Goal: Ask a question: Seek information or help from site administrators or community

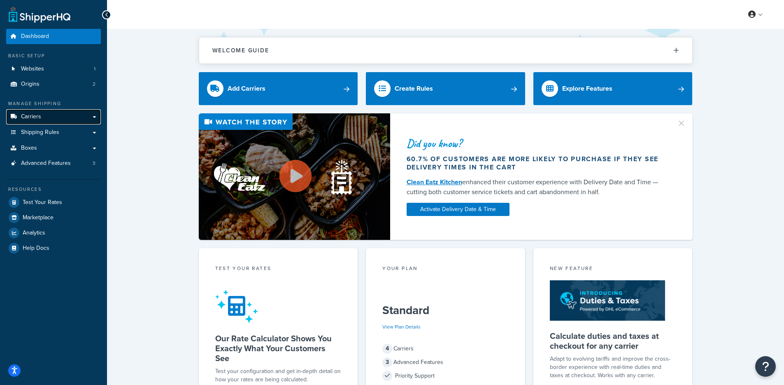
click at [83, 119] on link "Carriers" at bounding box center [53, 116] width 95 height 15
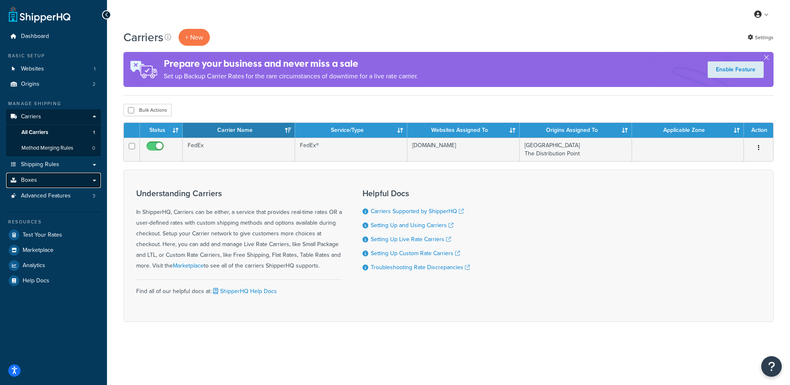
click at [68, 179] on link "Boxes" at bounding box center [53, 179] width 95 height 15
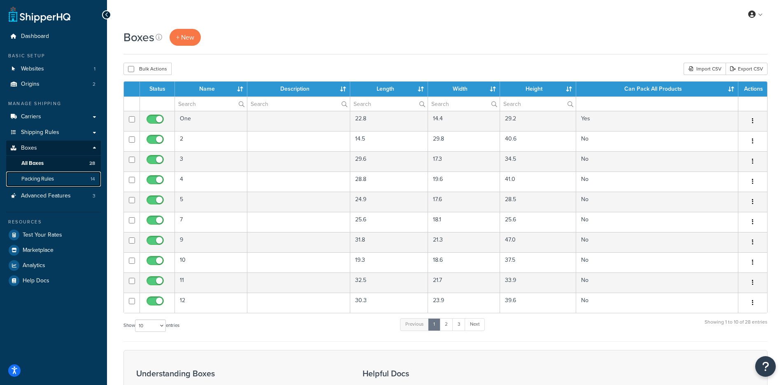
click at [65, 177] on link "Packing Rules 14" at bounding box center [53, 178] width 95 height 15
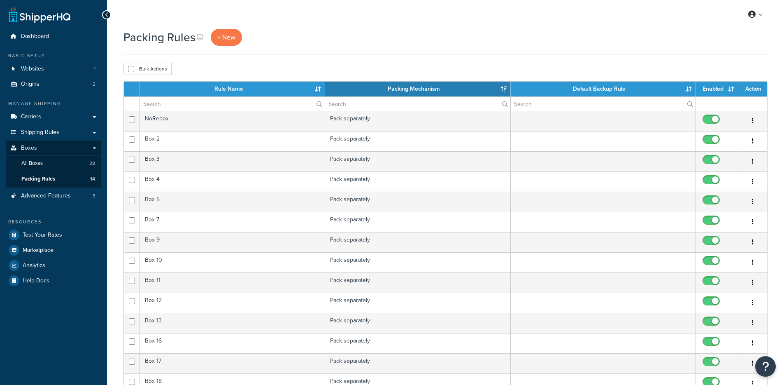
select select "15"
click at [63, 166] on link "All Boxes 28" at bounding box center [53, 163] width 95 height 15
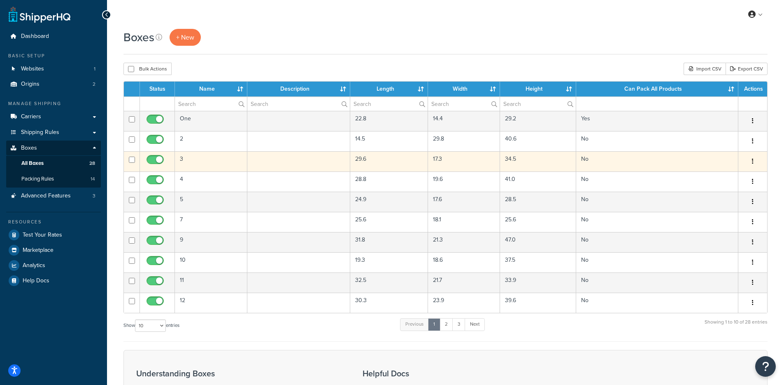
scroll to position [2, 0]
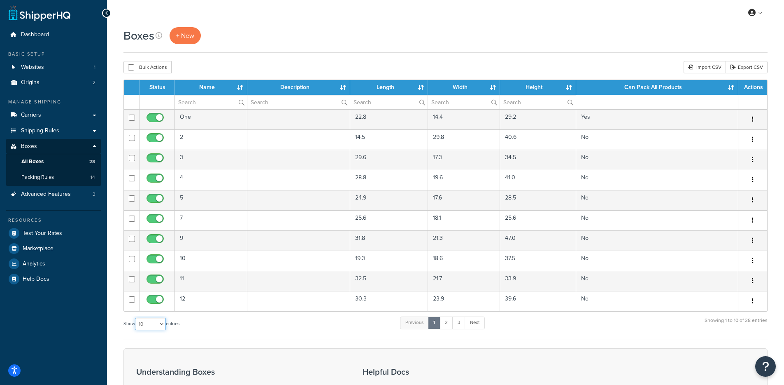
click at [145, 326] on select "10 15 25 50 100 1000" at bounding box center [150, 323] width 31 height 12
select select "100"
click at [136, 318] on select "10 15 25 50 100 1000" at bounding box center [150, 323] width 31 height 12
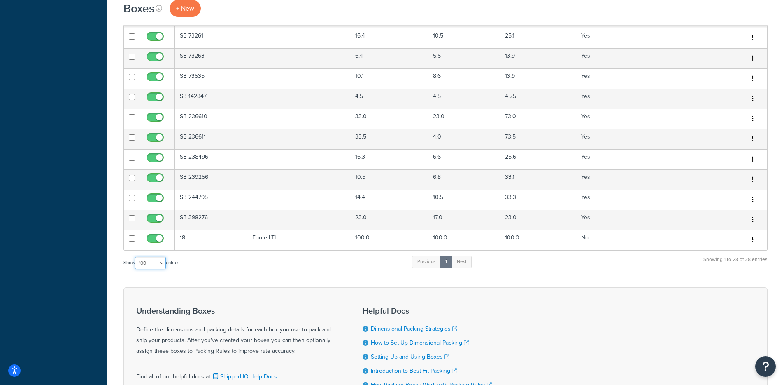
scroll to position [0, 0]
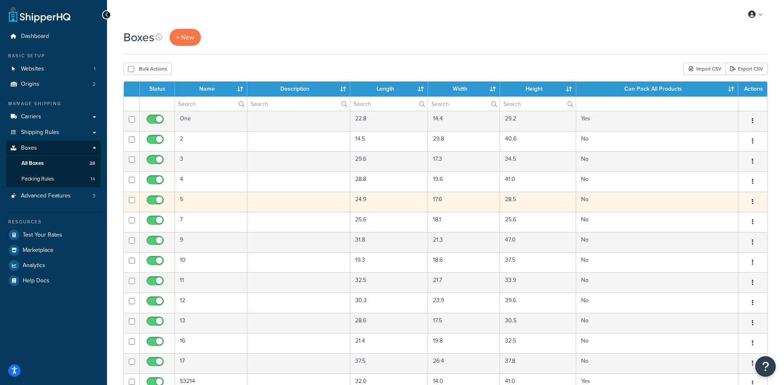
click at [213, 207] on td "5" at bounding box center [211, 201] width 72 height 20
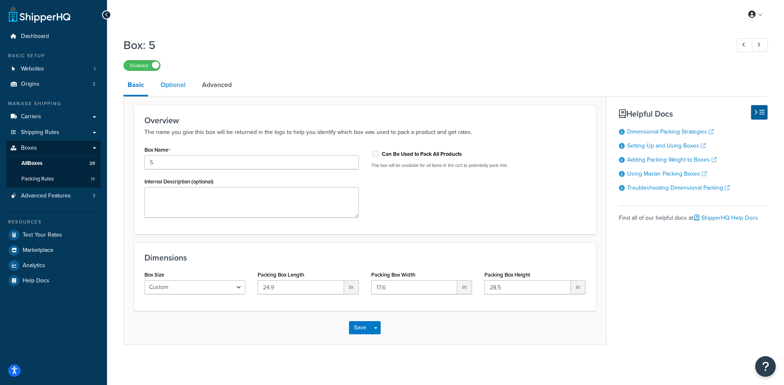
click at [179, 83] on link "Optional" at bounding box center [172, 85] width 33 height 20
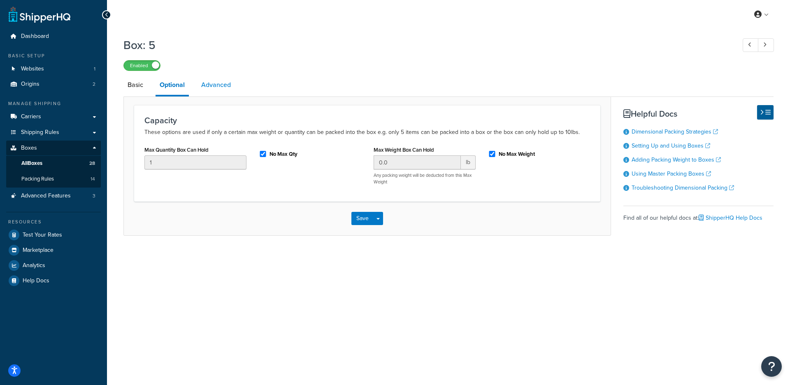
click at [217, 84] on link "Advanced" at bounding box center [216, 85] width 38 height 20
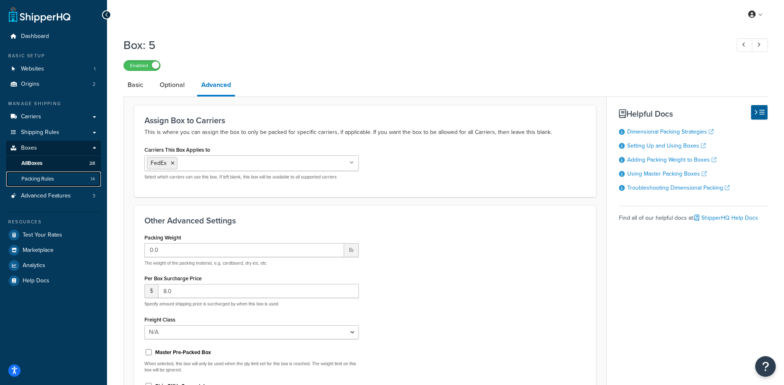
click at [62, 175] on link "Packing Rules 14" at bounding box center [53, 178] width 95 height 15
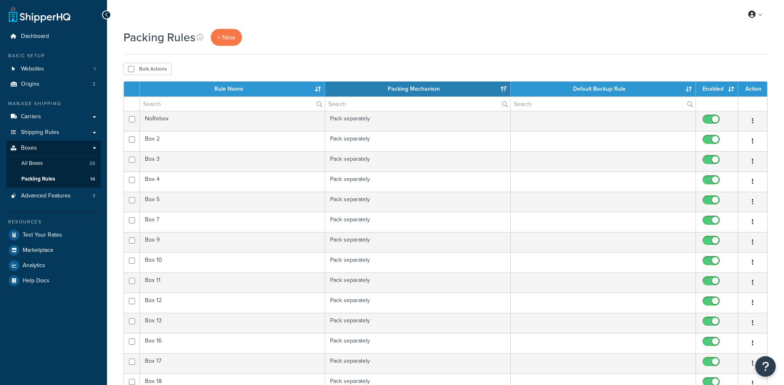
select select "15"
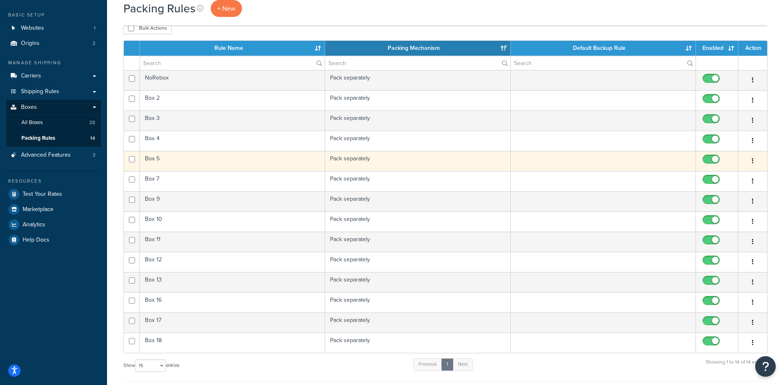
scroll to position [74, 0]
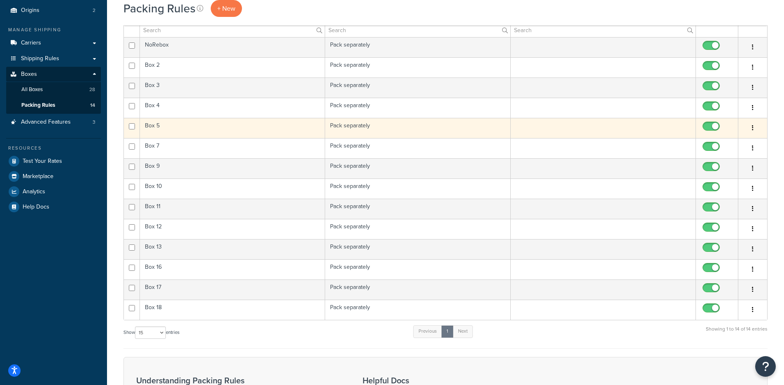
click at [279, 124] on td "Box 5" at bounding box center [232, 128] width 185 height 20
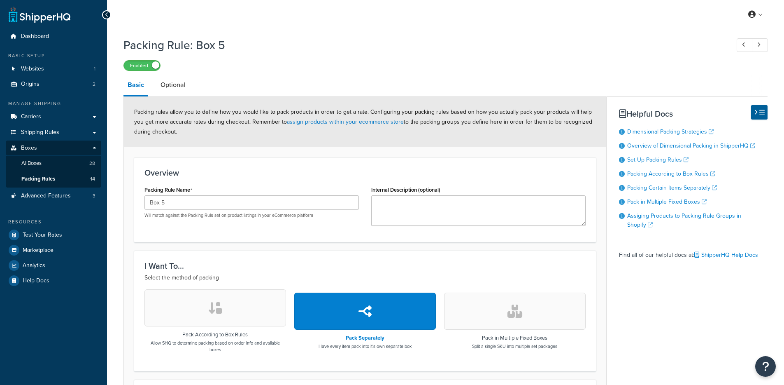
select select "741309"
click at [179, 85] on link "Optional" at bounding box center [172, 85] width 33 height 20
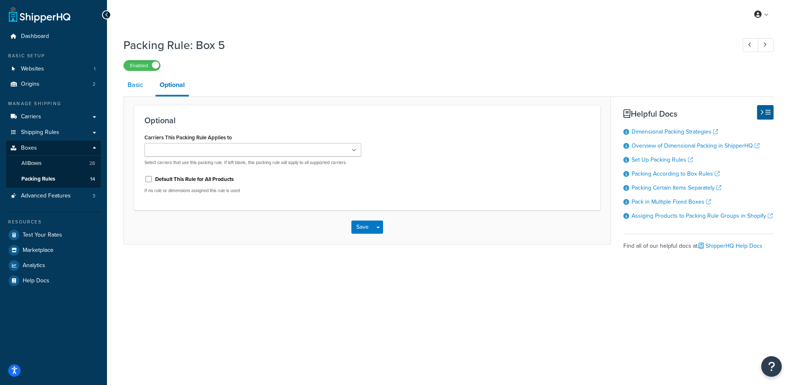
click at [141, 93] on link "Basic" at bounding box center [136, 85] width 24 height 20
select select "741309"
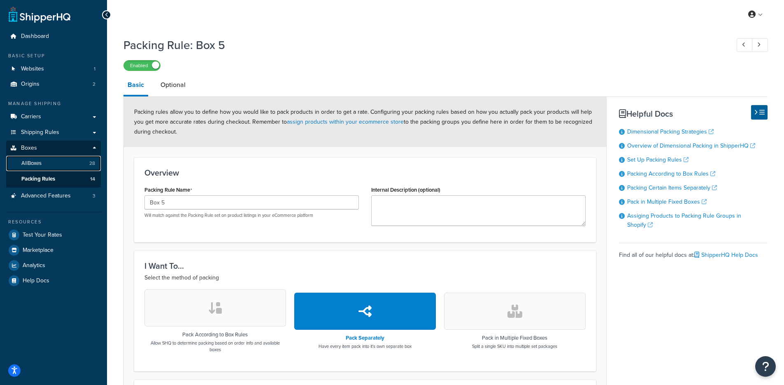
click at [58, 165] on link "All Boxes 28" at bounding box center [53, 163] width 95 height 15
click at [69, 72] on link "Websites 1" at bounding box center [53, 68] width 95 height 15
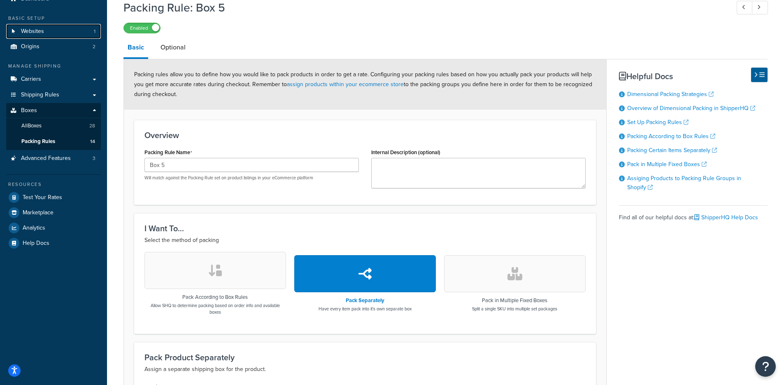
scroll to position [161, 0]
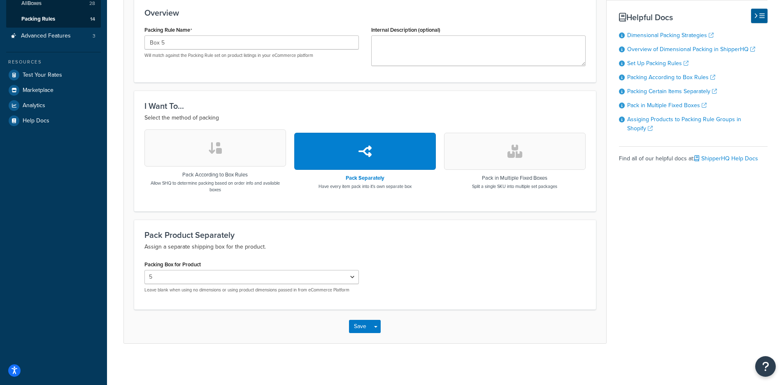
drag, startPoint x: 338, startPoint y: 188, endPoint x: 381, endPoint y: 226, distance: 56.9
click at [393, 192] on div "Pack Separately Have every item pack into it's own separate box" at bounding box center [365, 160] width 142 height 63
drag, startPoint x: 145, startPoint y: 291, endPoint x: 417, endPoint y: 293, distance: 271.7
click at [411, 293] on div "Packing Box for Product 2 3 4 5 7 9 10 11 12 13 16 17 18 Leave blank when using…" at bounding box center [365, 278] width 454 height 41
click at [420, 293] on div "Packing Box for Product 2 3 4 5 7 9 10 11 12 13 16 17 18 Leave blank when using…" at bounding box center [365, 278] width 454 height 41
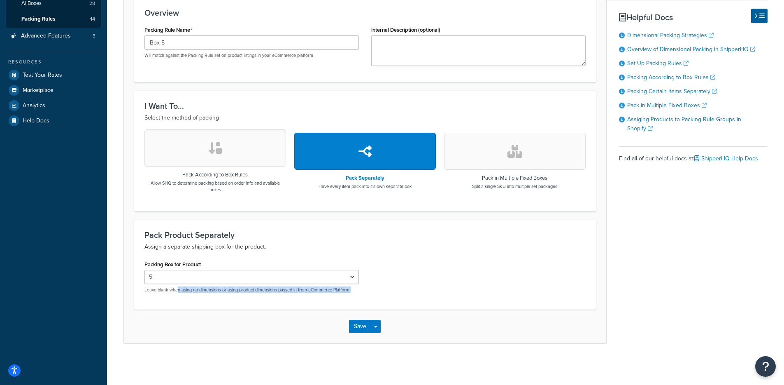
drag, startPoint x: 388, startPoint y: 290, endPoint x: 177, endPoint y: 290, distance: 210.4
click at [178, 289] on div "Packing Box for Product 2 3 4 5 7 9 10 11 12 13 16 17 18 Leave blank when using…" at bounding box center [365, 278] width 454 height 41
click at [207, 319] on div "Save Save Dropdown Save and Edit Save and Duplicate Save and Create New" at bounding box center [365, 326] width 482 height 34
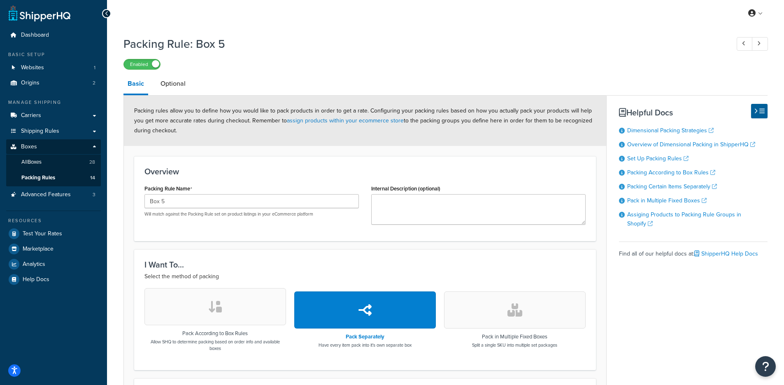
scroll to position [0, 0]
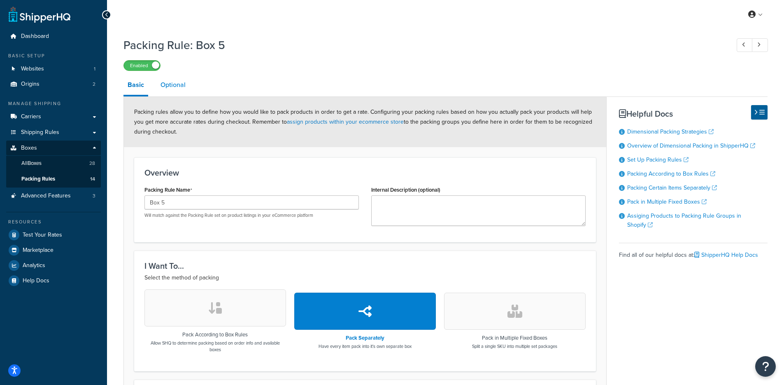
click at [174, 89] on link "Optional" at bounding box center [172, 85] width 33 height 20
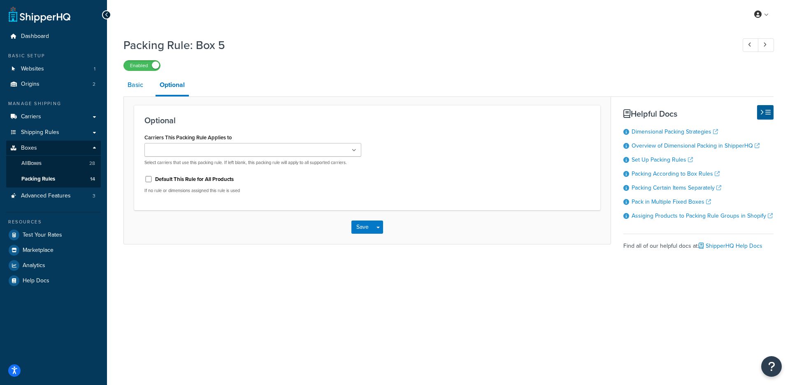
click at [144, 90] on link "Basic" at bounding box center [136, 85] width 24 height 20
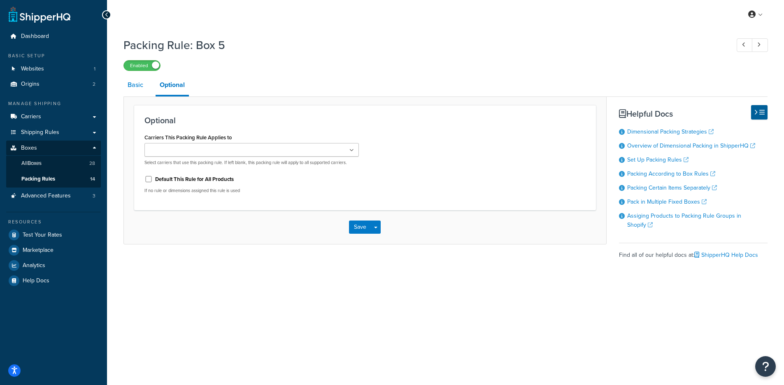
select select "741309"
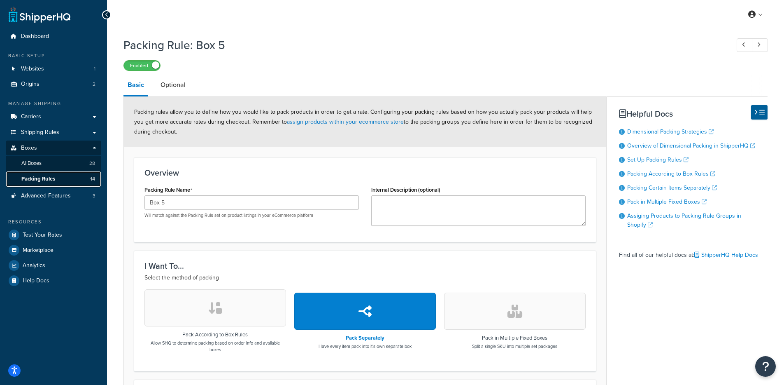
click at [57, 178] on link "Packing Rules 14" at bounding box center [53, 178] width 95 height 15
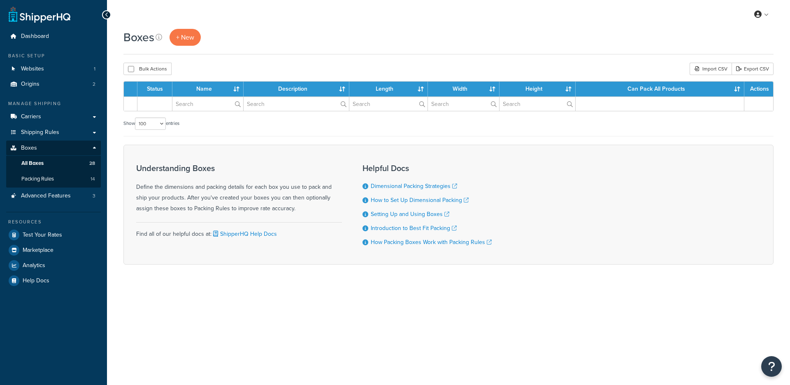
select select "100"
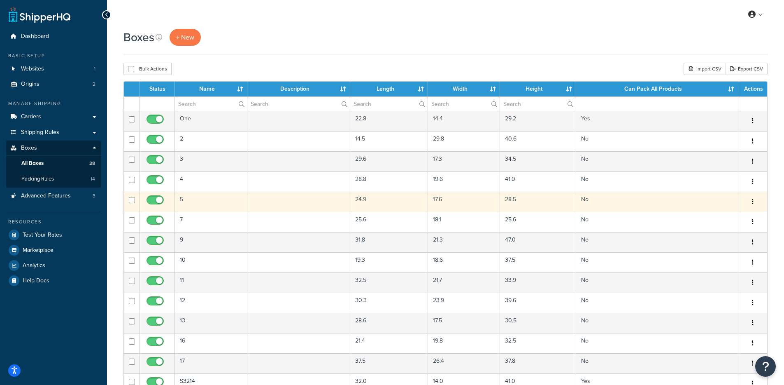
click at [219, 205] on td "5" at bounding box center [211, 201] width 72 height 20
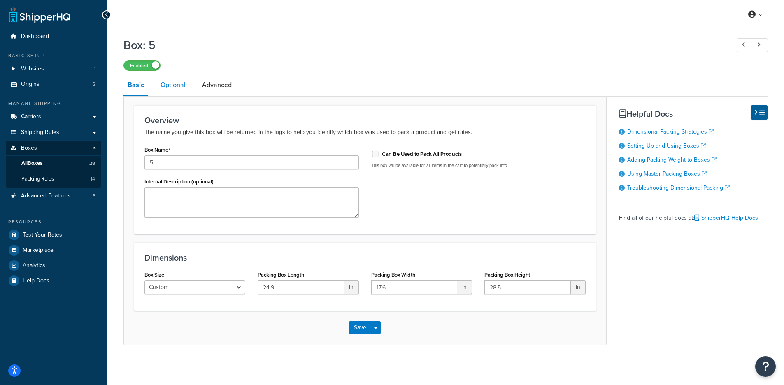
click at [170, 89] on link "Optional" at bounding box center [172, 85] width 33 height 20
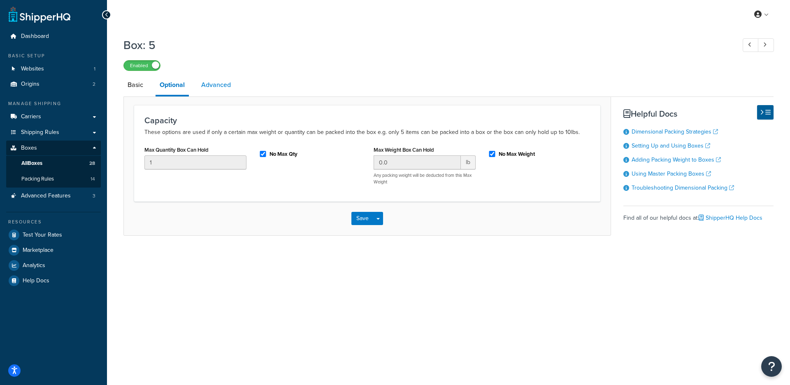
click at [221, 86] on link "Advanced" at bounding box center [216, 85] width 38 height 20
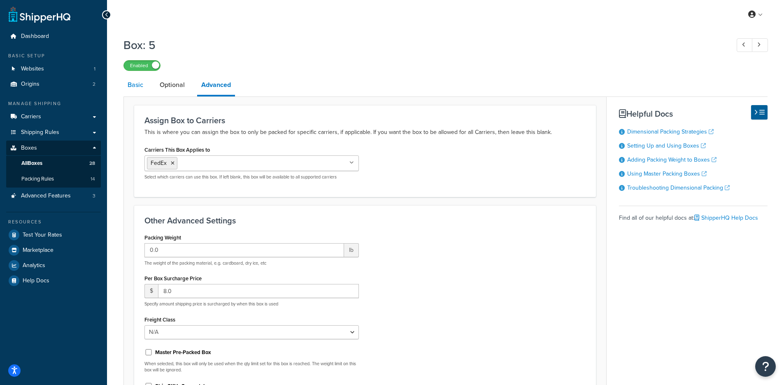
click at [135, 87] on link "Basic" at bounding box center [136, 85] width 24 height 20
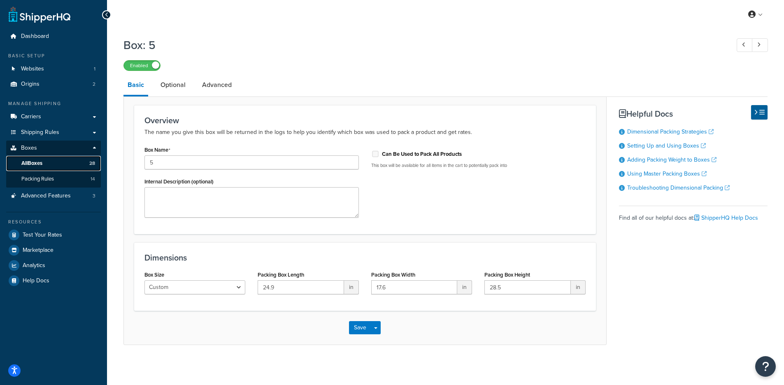
click at [39, 165] on span "All Boxes" at bounding box center [31, 163] width 21 height 7
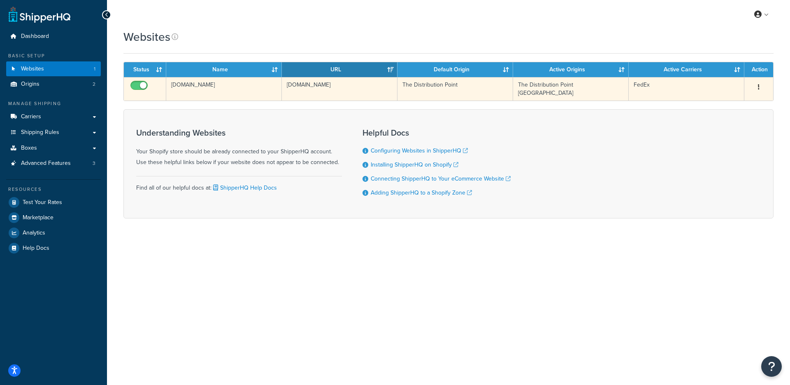
click at [275, 91] on td "[DOMAIN_NAME]" at bounding box center [224, 88] width 116 height 23
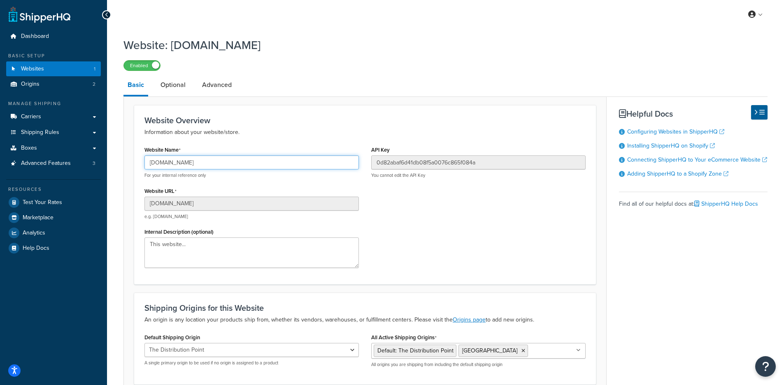
drag, startPoint x: 237, startPoint y: 164, endPoint x: 112, endPoint y: 163, distance: 125.2
click at [112, 163] on div "Website: cj9aj3-p0.myshopify.com Enabled Basic Optional Advanced Website Overvi…" at bounding box center [445, 236] width 677 height 406
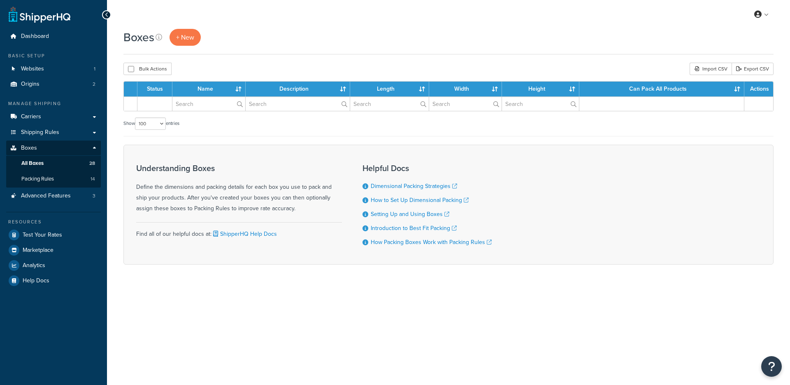
select select "100"
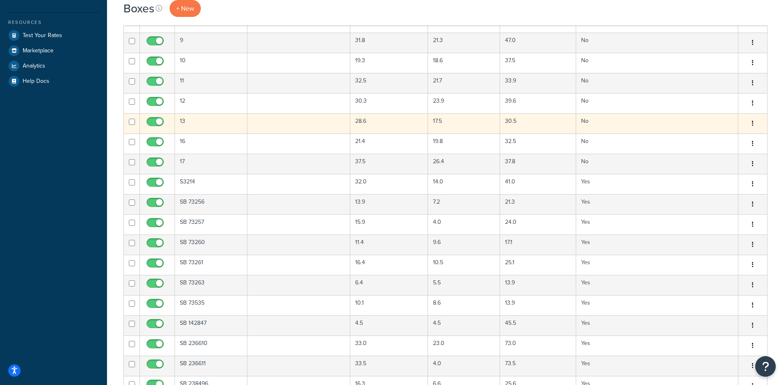
scroll to position [182, 0]
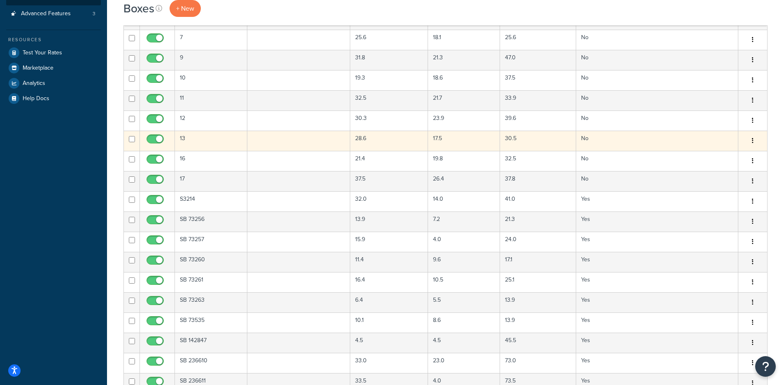
click at [268, 142] on td at bounding box center [298, 140] width 103 height 20
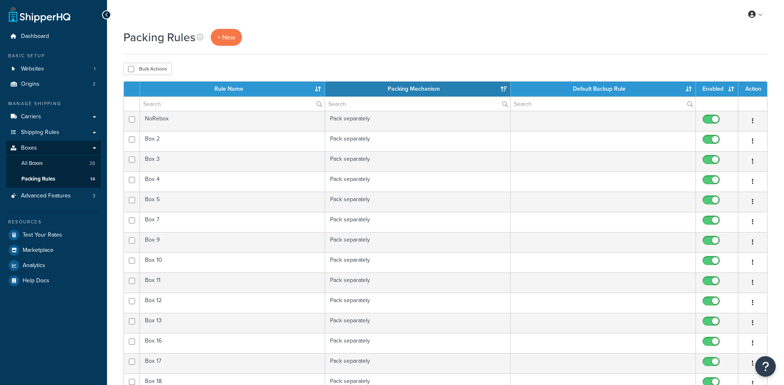
select select "15"
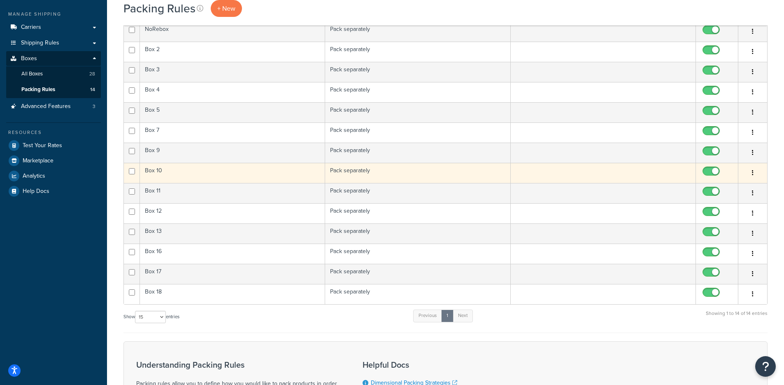
scroll to position [86, 0]
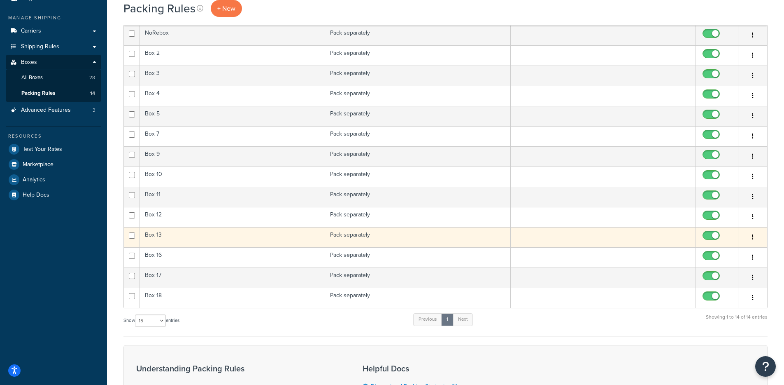
click at [188, 242] on td "Box 13" at bounding box center [232, 237] width 185 height 20
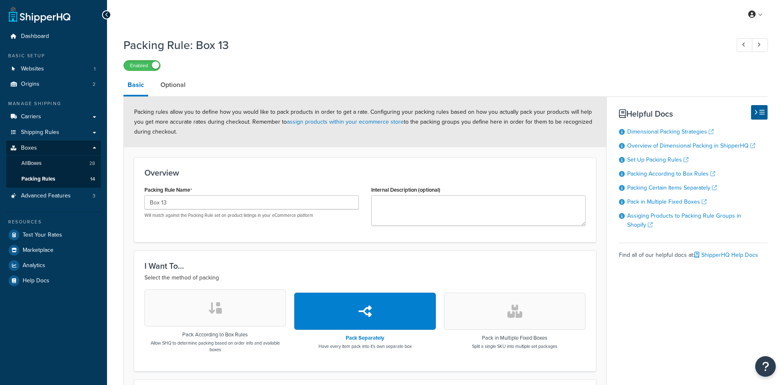
select select "741315"
drag, startPoint x: 189, startPoint y: 216, endPoint x: 137, endPoint y: 205, distance: 52.9
click at [137, 205] on div "Overview Packing Rule Name Box 13 Will match against the Packing Rule set on pr…" at bounding box center [365, 199] width 462 height 85
click at [160, 195] on div "Packing Rule Name Box 13 Will match against the Packing Rule set on product lis…" at bounding box center [251, 201] width 214 height 35
drag, startPoint x: 154, startPoint y: 201, endPoint x: 116, endPoint y: 201, distance: 37.5
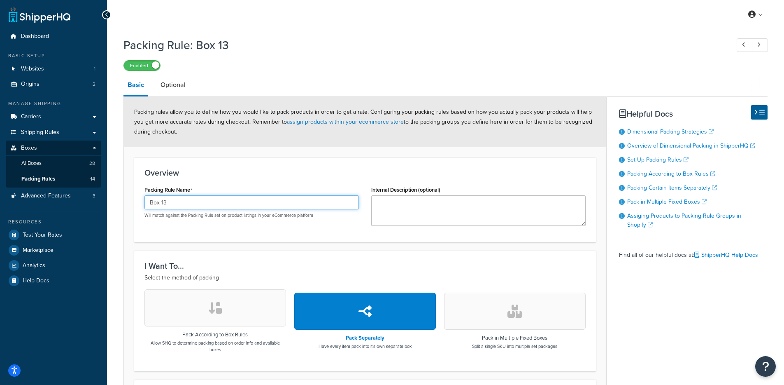
click at [116, 201] on div "Packing Rule: Box 13 Enabled Basic Optional Packing rules allow you to define h…" at bounding box center [445, 278] width 677 height 491
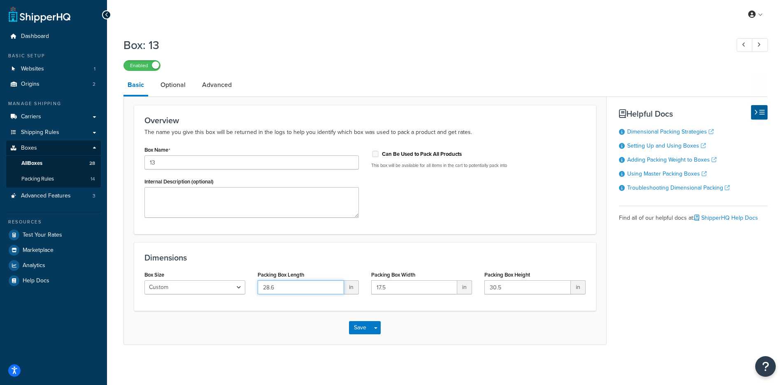
drag, startPoint x: 289, startPoint y: 284, endPoint x: 245, endPoint y: 286, distance: 44.1
click at [244, 286] on div "Box Size Custom USPS Small Flat Box USPS Medium Flat Box USPS Large Flat Box US…" at bounding box center [365, 284] width 454 height 32
click at [180, 77] on link "Optional" at bounding box center [172, 85] width 33 height 20
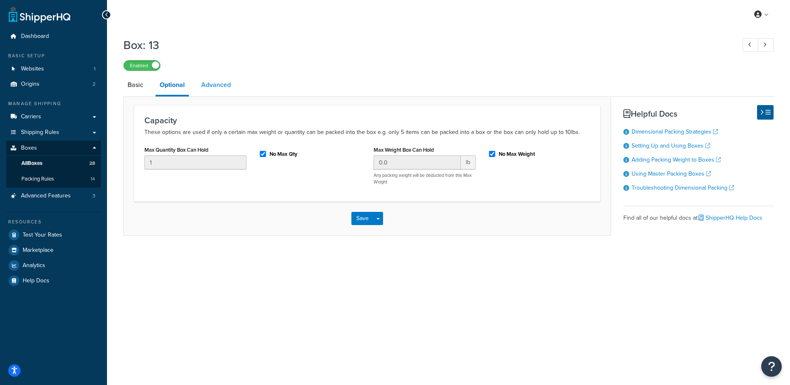
click at [203, 84] on link "Advanced" at bounding box center [216, 85] width 38 height 20
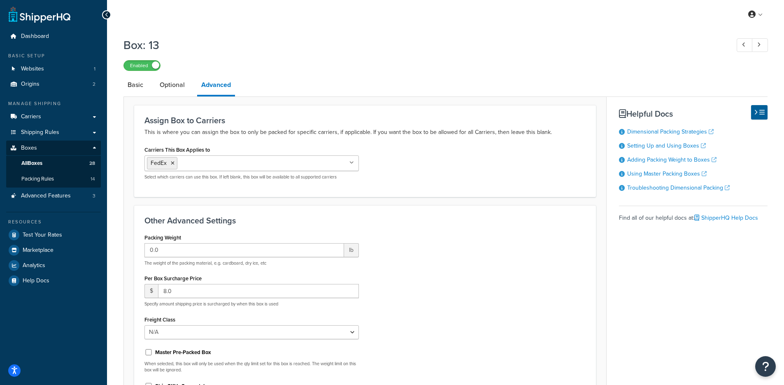
drag, startPoint x: 143, startPoint y: 89, endPoint x: 156, endPoint y: 96, distance: 14.4
click at [143, 89] on link "Basic" at bounding box center [136, 85] width 24 height 20
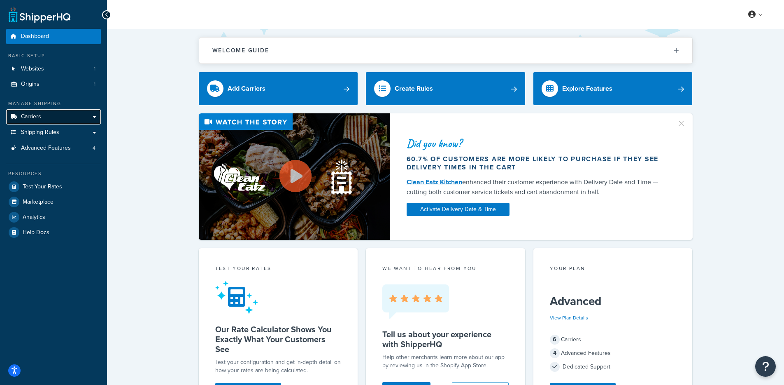
click at [78, 112] on link "Carriers" at bounding box center [53, 116] width 95 height 15
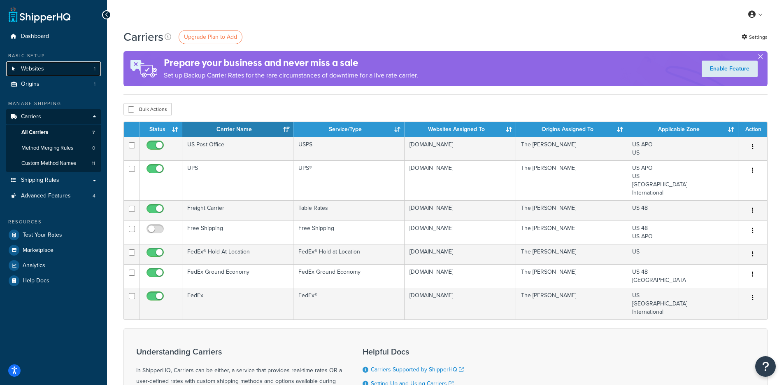
click at [69, 72] on link "Websites 1" at bounding box center [53, 68] width 95 height 15
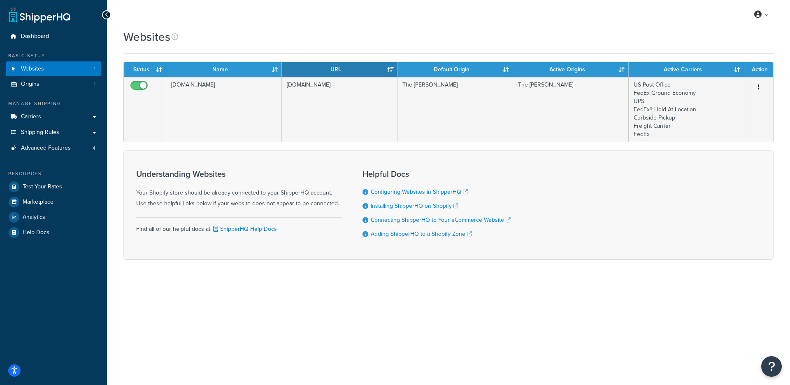
click at [783, 370] on div "My Profile Billing Global Settings Contact Us Logout Websites Contact Us Send U…" at bounding box center [448, 192] width 683 height 385
click at [782, 370] on div "My Profile Billing Global Settings Contact Us Logout Websites Contact Us Send U…" at bounding box center [448, 192] width 683 height 385
click at [781, 368] on button "Open Resource Center" at bounding box center [772, 366] width 23 height 23
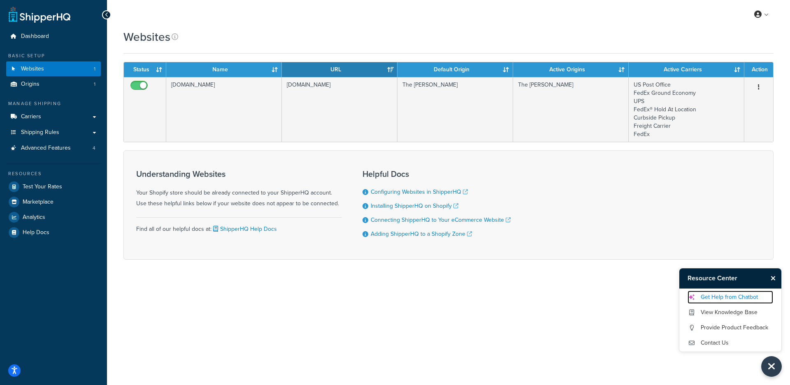
click at [743, 296] on link "Get Help from Chatbot" at bounding box center [731, 296] width 86 height 13
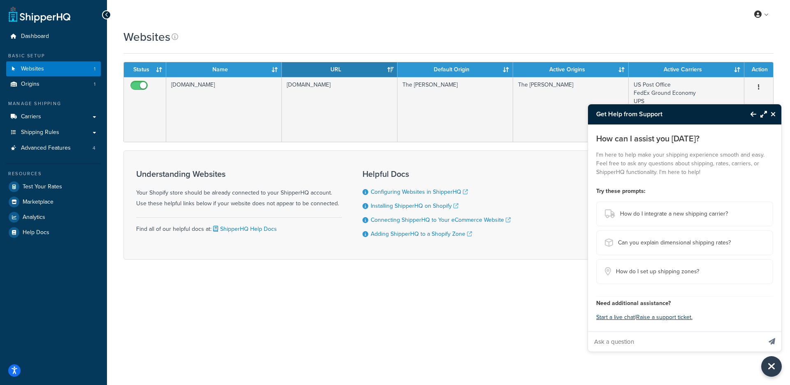
click at [620, 343] on input "Ask a question" at bounding box center [675, 341] width 174 height 20
paste input "Hello Fernando, This is the screenshot on how I have set up free shipping throu…"
drag, startPoint x: 759, startPoint y: 341, endPoint x: 655, endPoint y: 344, distance: 103.8
click at [655, 344] on input "Hello Fernando, This is the screenshot on how I have set up free shipping throu…" at bounding box center [675, 341] width 174 height 20
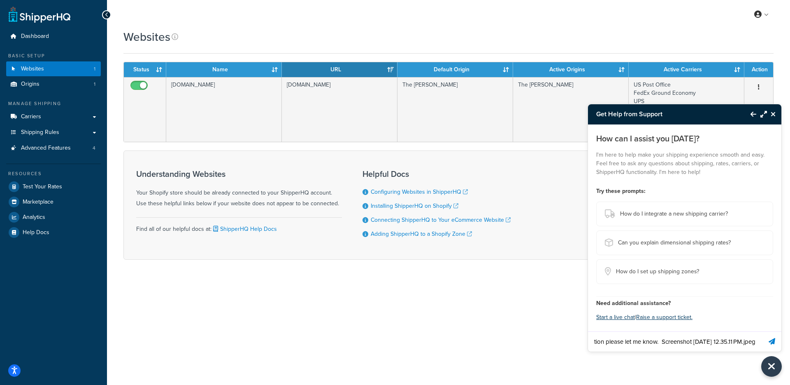
scroll to position [0, 431]
drag, startPoint x: 639, startPoint y: 339, endPoint x: 934, endPoint y: 344, distance: 295.2
click at [790, 344] on html "Accessibility Screen-Reader Guide, Feedback, and Issue Reporting | New window $…" at bounding box center [395, 192] width 790 height 385
click at [673, 333] on input "Hello Fernando, This is the screenshot on how I have set up free shipping throu…" at bounding box center [675, 341] width 174 height 20
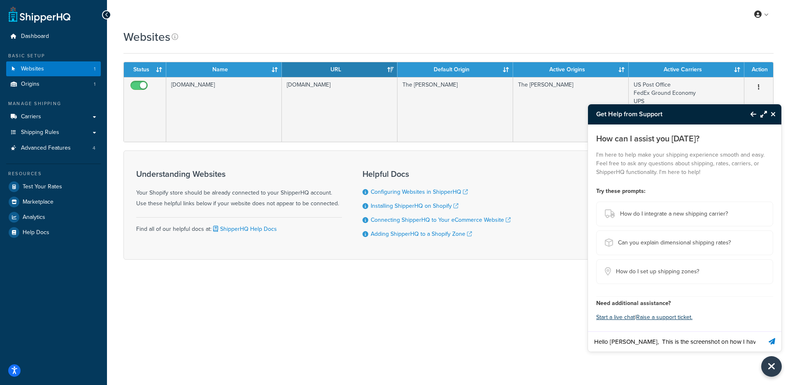
click at [673, 333] on input "Hello Fernando, This is the screenshot on how I have set up free shipping throu…" at bounding box center [675, 341] width 174 height 20
type input "Can shipperHq apply surcharge fees over the the shopify built in discount"
click at [763, 331] on button "Send message" at bounding box center [772, 341] width 19 height 20
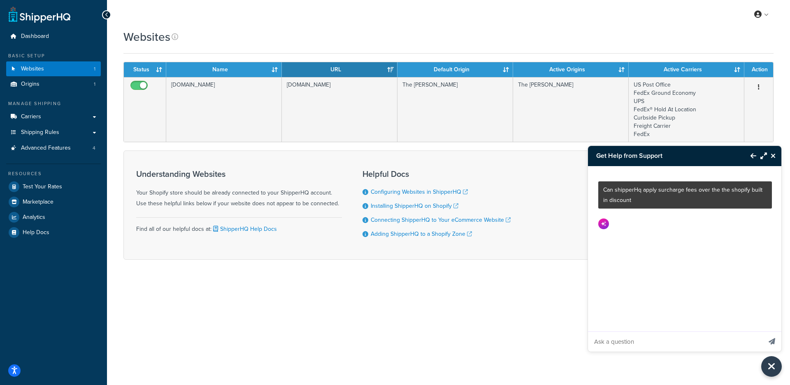
scroll to position [0, 0]
drag, startPoint x: 629, startPoint y: 202, endPoint x: 606, endPoint y: 189, distance: 26.9
click at [604, 189] on p "Can shipperHq apply surcharge fees over the the shopify built in discount" at bounding box center [686, 194] width 164 height 21
copy p "Can shipperHq apply surcharge fees over the the shopify built in discount"
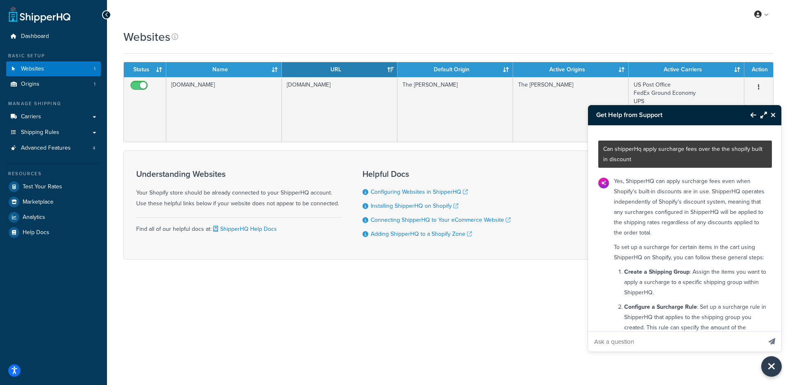
click at [607, 152] on p "Can shipperHq apply surcharge fees over the the shopify built in discount" at bounding box center [686, 154] width 164 height 21
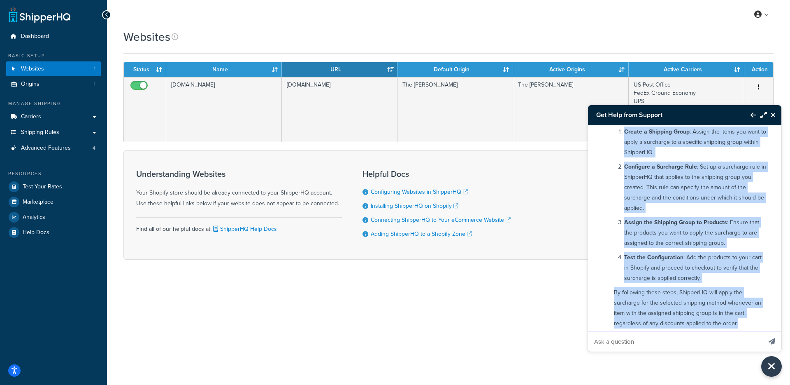
scroll to position [176, 0]
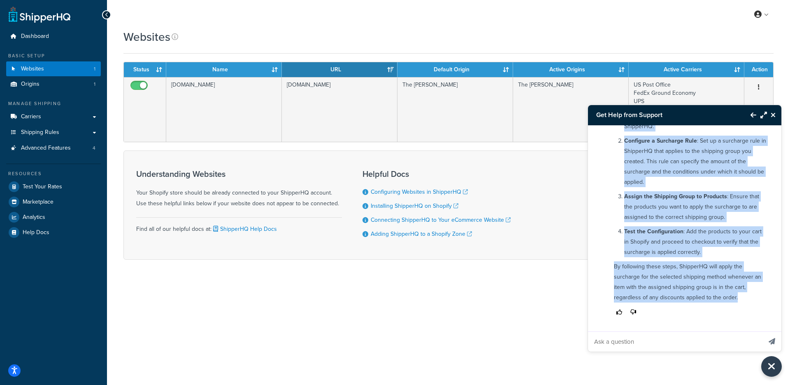
drag, startPoint x: 605, startPoint y: 148, endPoint x: 687, endPoint y: 331, distance: 201.1
click at [687, 331] on div "Can shipperHq apply surcharge fees over the the shopify built in discount Yes, …" at bounding box center [684, 238] width 193 height 226
copy div "Can shipperHq apply surcharge fees over the the shopify built in discount Yes, …"
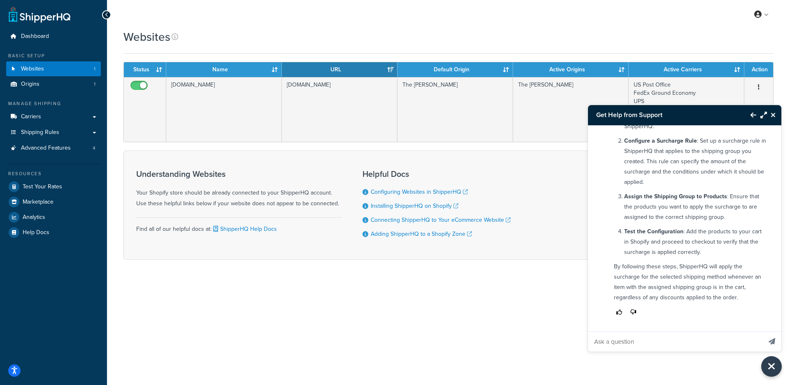
click at [292, 39] on div "Websites" at bounding box center [449, 37] width 650 height 16
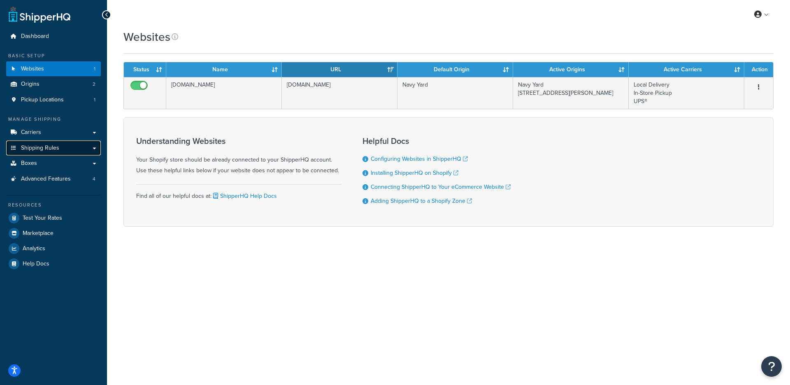
click at [53, 148] on span "Shipping Rules" at bounding box center [40, 147] width 38 height 7
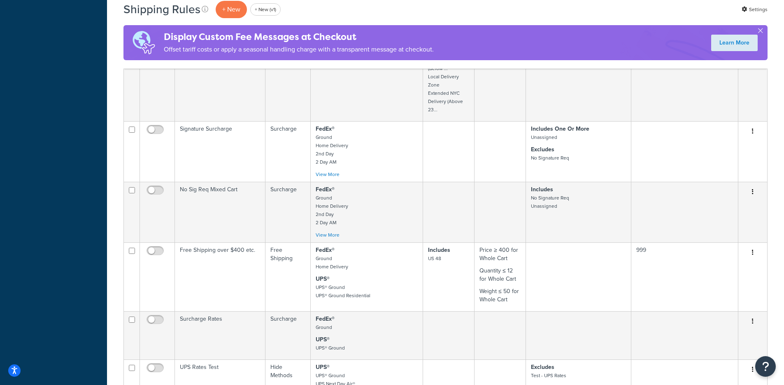
scroll to position [669, 0]
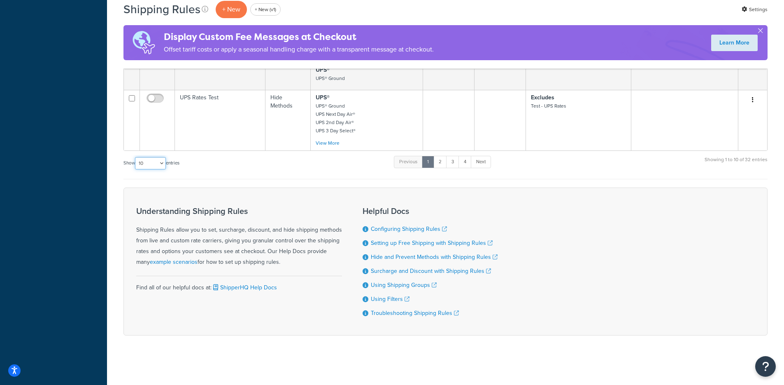
click at [155, 166] on select "10 15 25 50 100 1000" at bounding box center [150, 163] width 31 height 12
select select "1000"
click at [136, 157] on select "10 15 25 50 100 1000" at bounding box center [150, 163] width 31 height 12
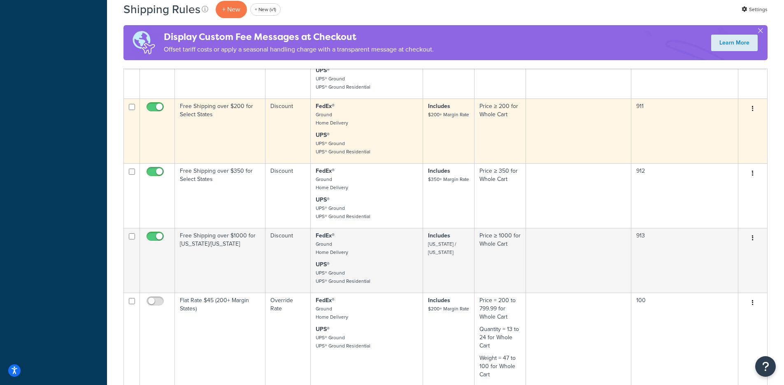
scroll to position [1613, 0]
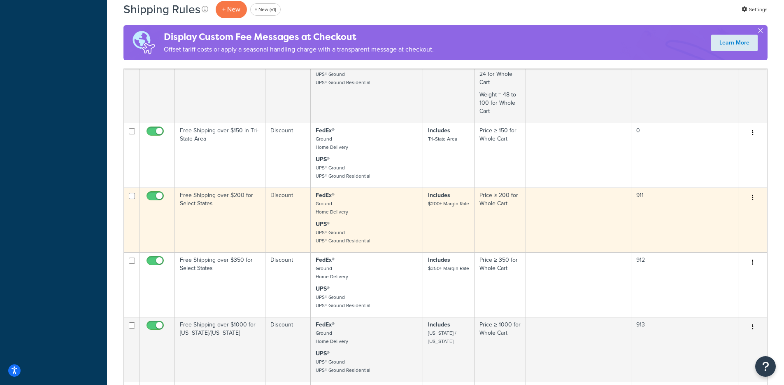
click at [267, 193] on td "Discount" at bounding box center [288, 219] width 45 height 65
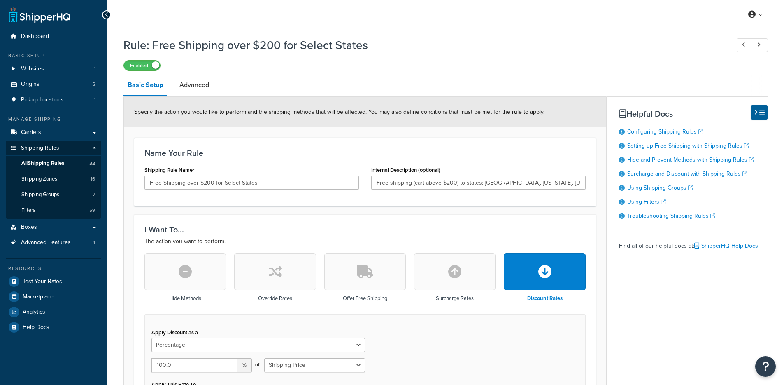
select select "PERCENTAGE"
click at [61, 162] on span "All Shipping Rules" at bounding box center [42, 163] width 43 height 7
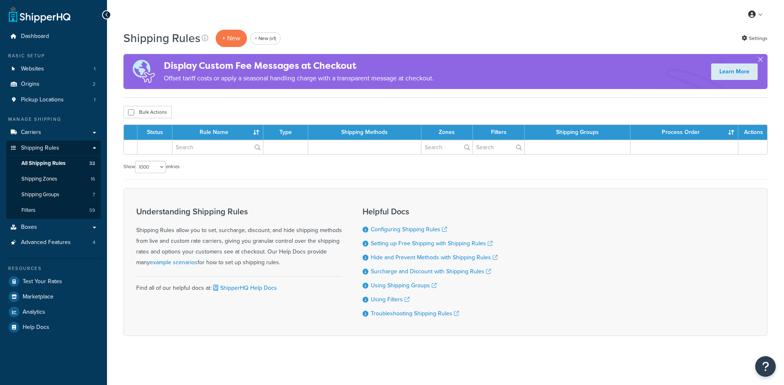
select select "1000"
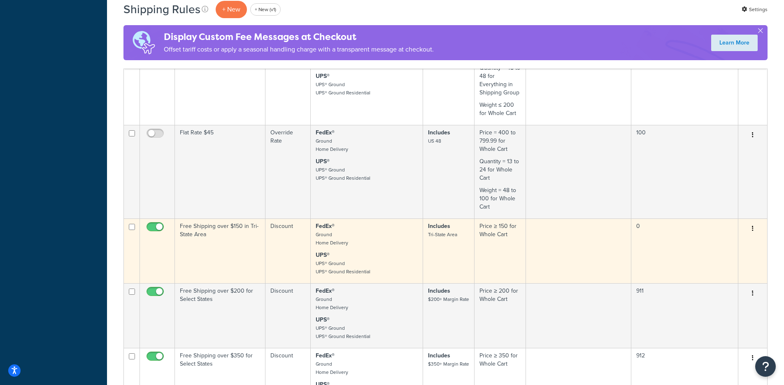
scroll to position [1516, 0]
click at [297, 219] on td "Discount" at bounding box center [288, 251] width 45 height 65
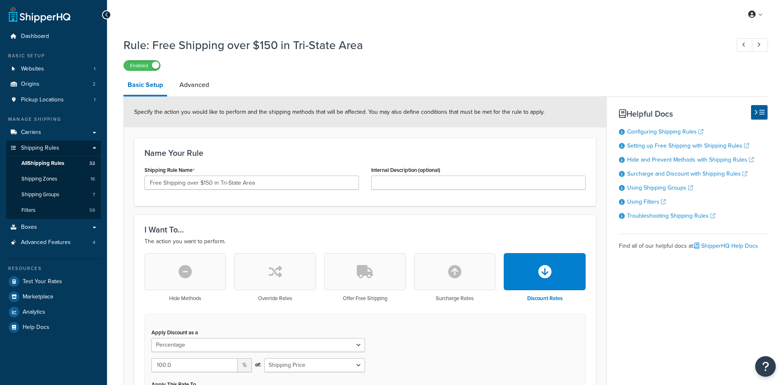
select select "PERCENTAGE"
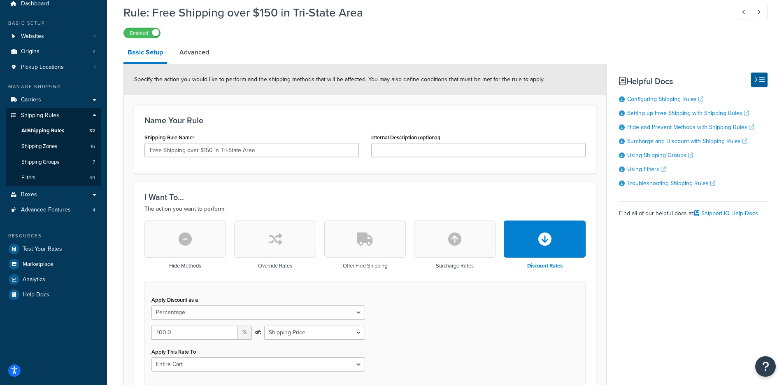
scroll to position [29, 0]
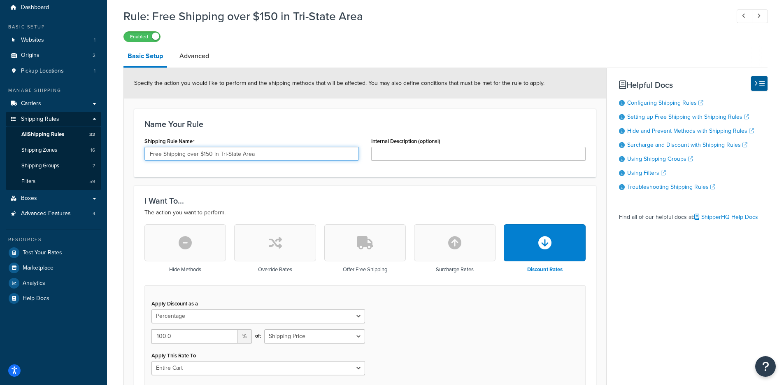
drag, startPoint x: 271, startPoint y: 155, endPoint x: 115, endPoint y: 152, distance: 155.6
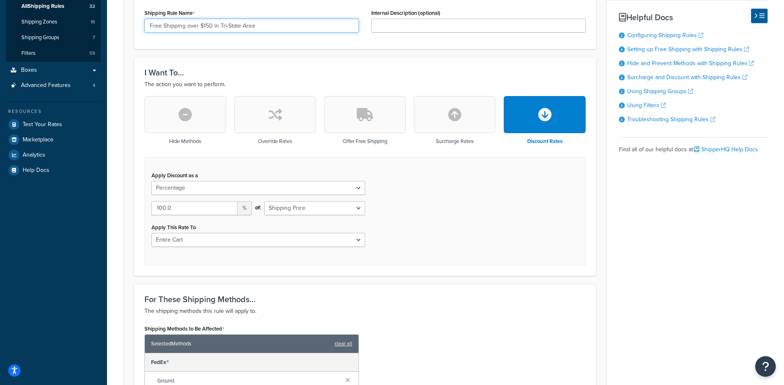
scroll to position [155, 0]
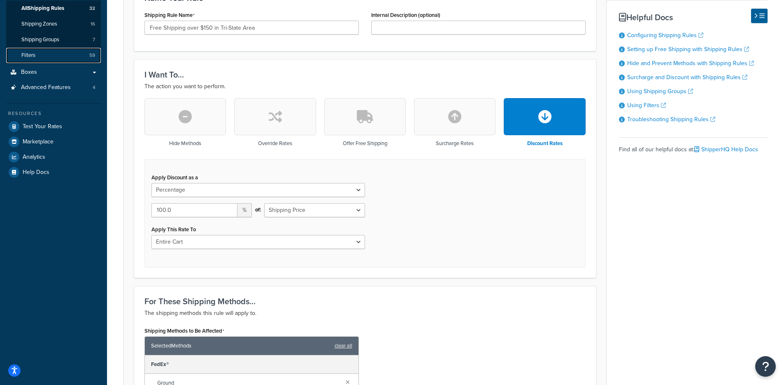
click at [74, 61] on link "Filters 59" at bounding box center [53, 55] width 95 height 15
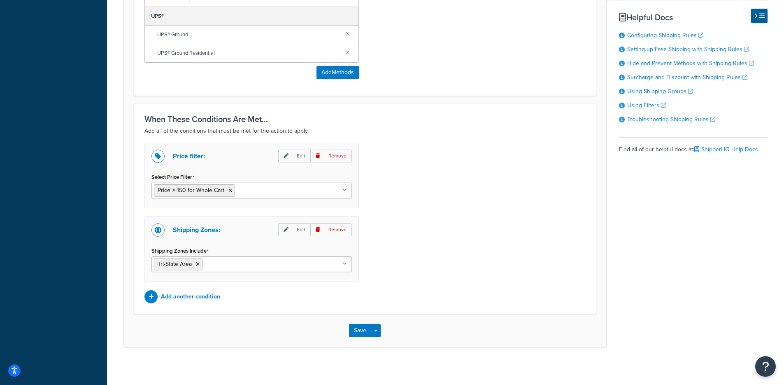
scroll to position [563, 0]
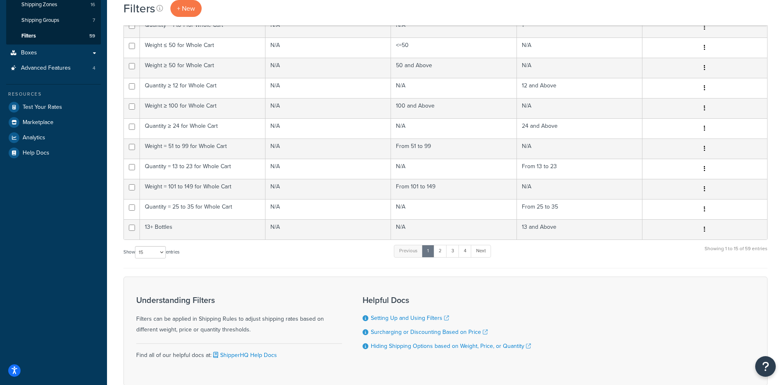
scroll to position [178, 0]
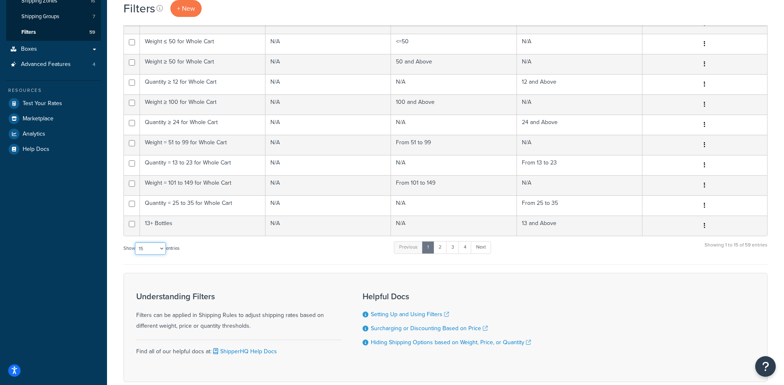
click at [143, 251] on select "10 15 25 50 100" at bounding box center [150, 248] width 31 height 12
select select "100"
click at [136, 254] on select "10 15 25 50 100" at bounding box center [150, 248] width 31 height 12
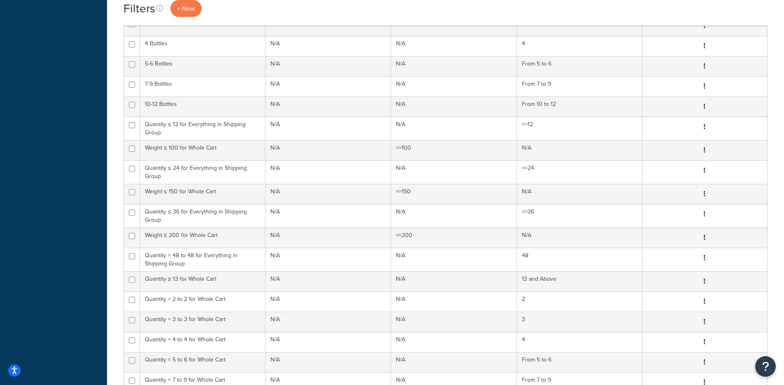
scroll to position [989, 0]
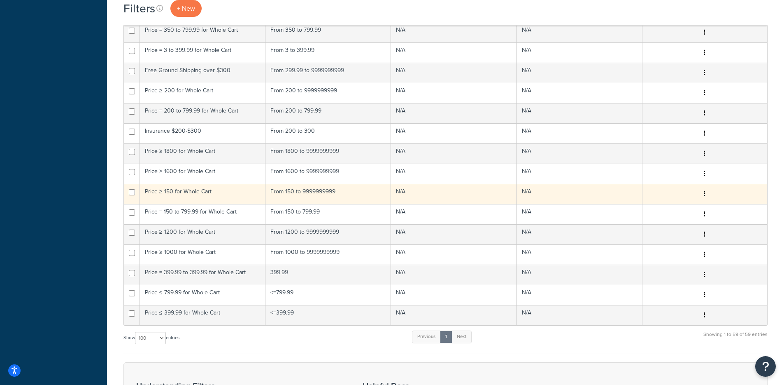
click at [216, 192] on td "Price ≥ 150 for Whole Cart" at bounding box center [203, 194] width 126 height 20
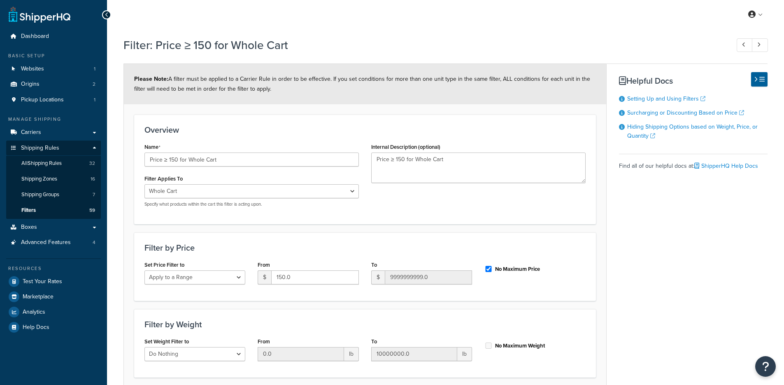
select select "range"
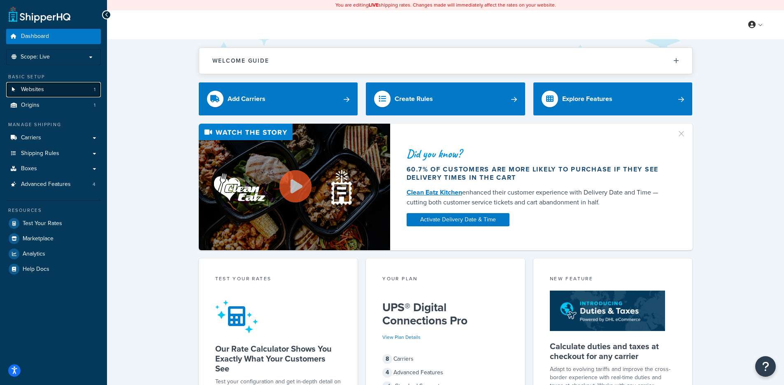
click at [37, 90] on span "Websites" at bounding box center [32, 89] width 23 height 7
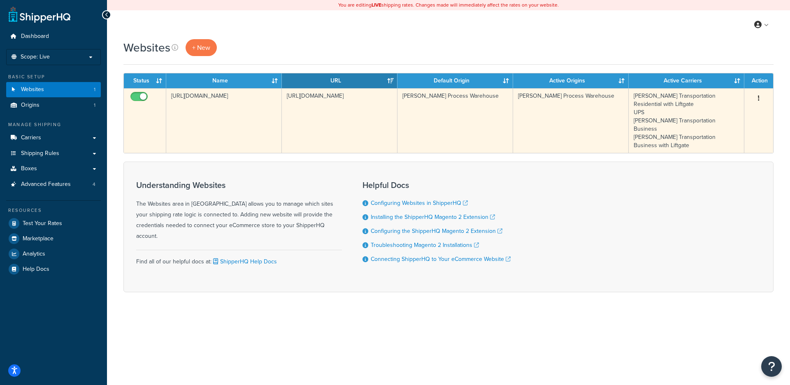
click at [273, 107] on td "[URL][DOMAIN_NAME]" at bounding box center [224, 120] width 116 height 65
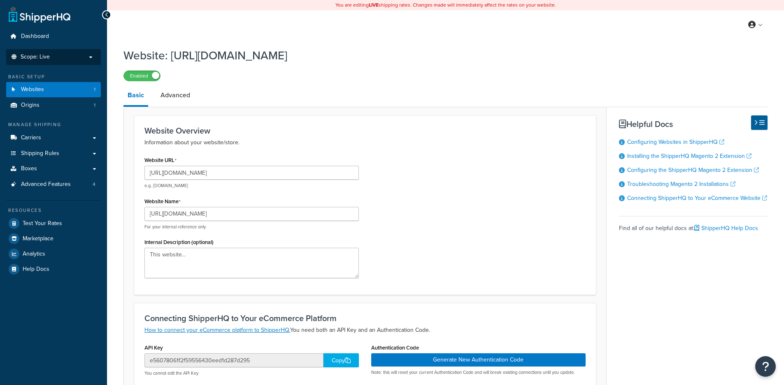
click at [52, 59] on p "Scope: Live" at bounding box center [53, 57] width 87 height 7
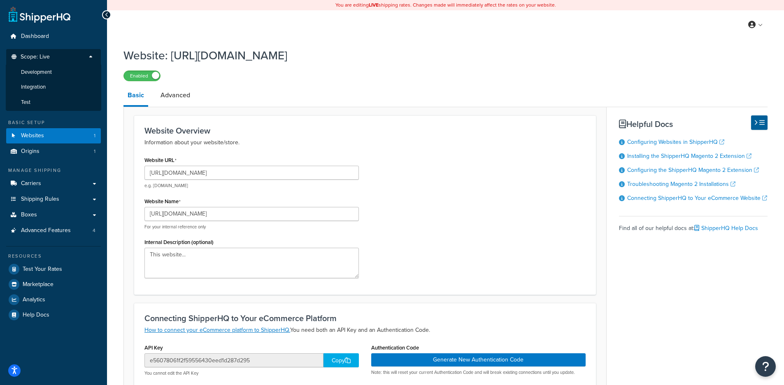
drag, startPoint x: 61, startPoint y: 96, endPoint x: 66, endPoint y: 89, distance: 8.8
click at [61, 96] on li "Test" at bounding box center [54, 102] width 96 height 15
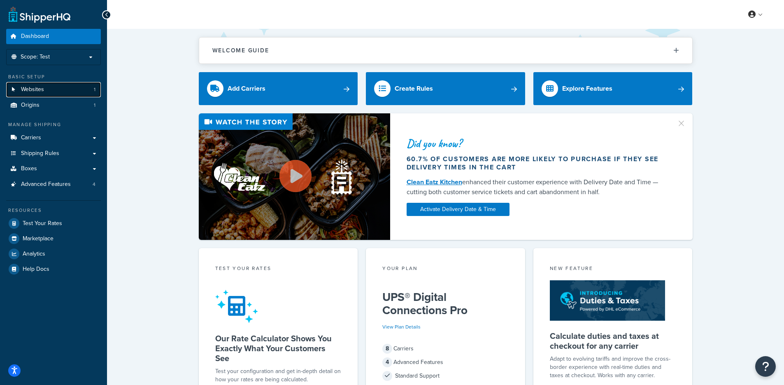
click at [55, 82] on link "Websites 1" at bounding box center [53, 89] width 95 height 15
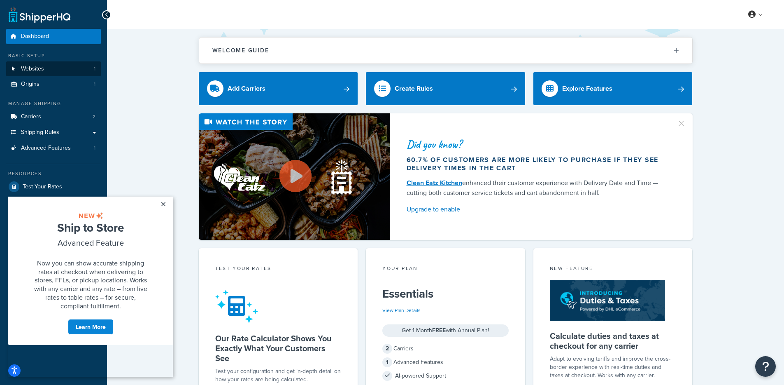
click at [79, 67] on link "Websites 1" at bounding box center [53, 68] width 95 height 15
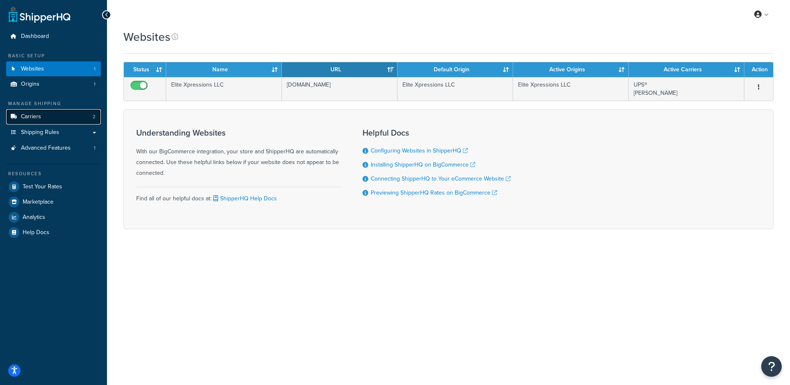
click at [59, 120] on link "Carriers 2" at bounding box center [53, 116] width 95 height 15
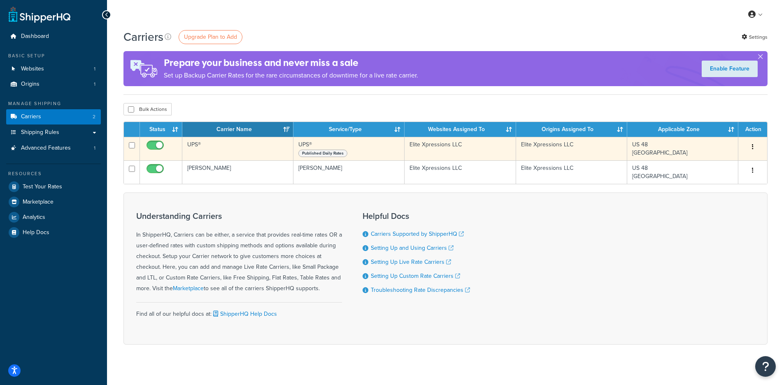
click at [219, 145] on td "UPS®" at bounding box center [237, 148] width 111 height 23
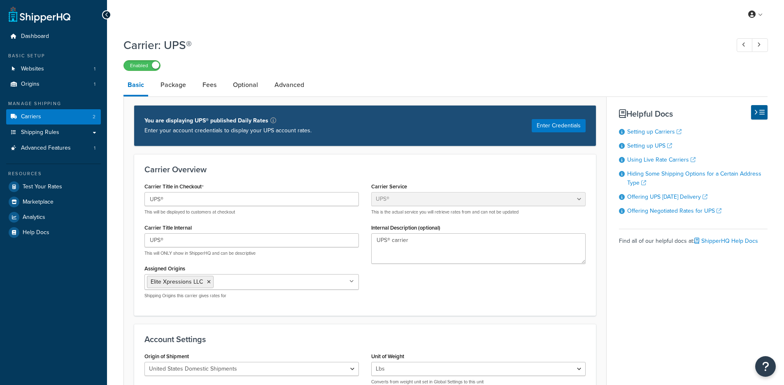
select select "ups"
click at [179, 87] on link "Package" at bounding box center [173, 85] width 34 height 20
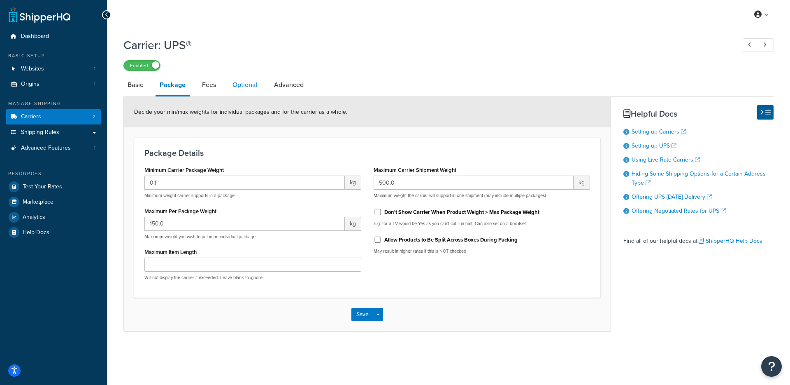
click at [242, 93] on link "Optional" at bounding box center [244, 85] width 33 height 20
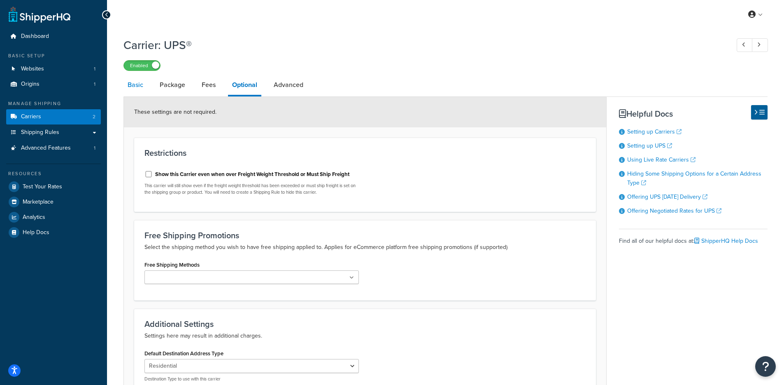
click at [126, 89] on link "Basic" at bounding box center [136, 85] width 24 height 20
select select "ups"
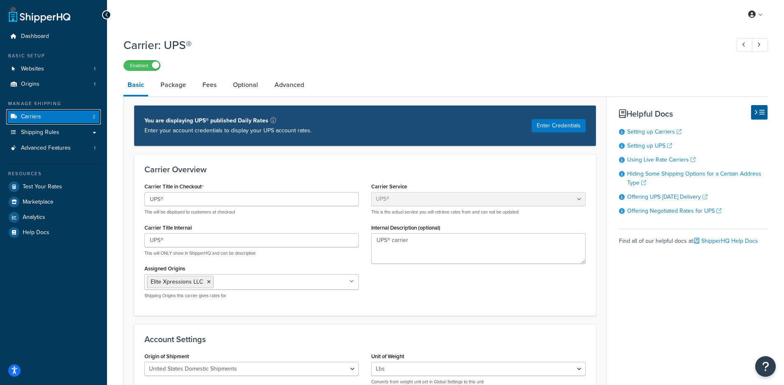
click at [46, 117] on link "Carriers 2" at bounding box center [53, 116] width 95 height 15
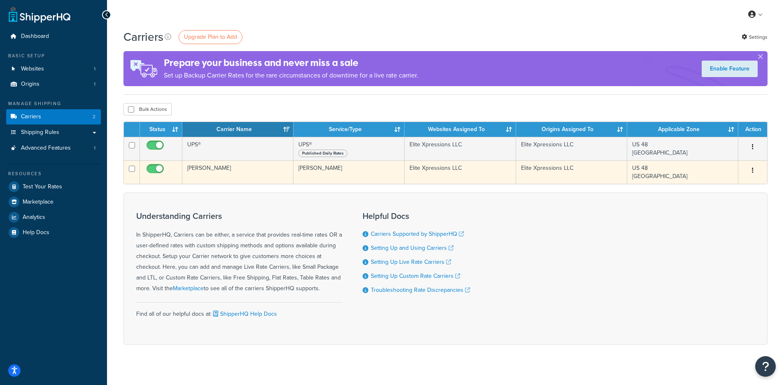
drag, startPoint x: 246, startPoint y: 143, endPoint x: 305, endPoint y: 179, distance: 69.7
click at [246, 143] on td "UPS®" at bounding box center [237, 148] width 111 height 23
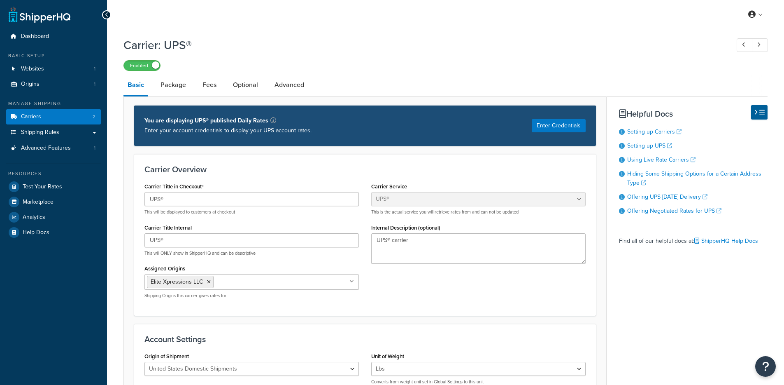
select select "ups"
click at [56, 125] on link "Shipping Rules" at bounding box center [53, 132] width 95 height 15
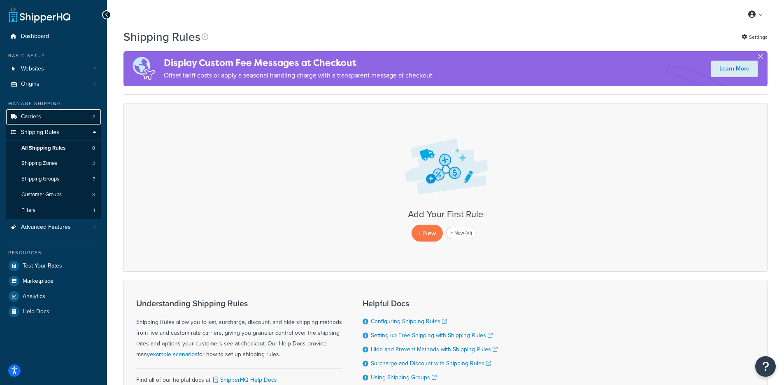
click at [50, 119] on link "Carriers 2" at bounding box center [53, 116] width 95 height 15
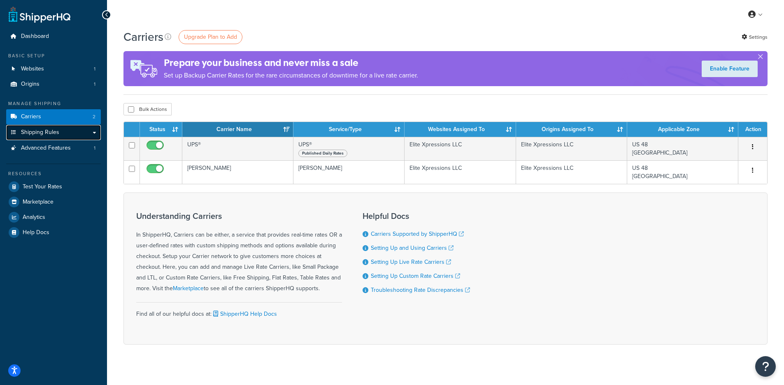
click at [59, 136] on link "Shipping Rules" at bounding box center [53, 132] width 95 height 15
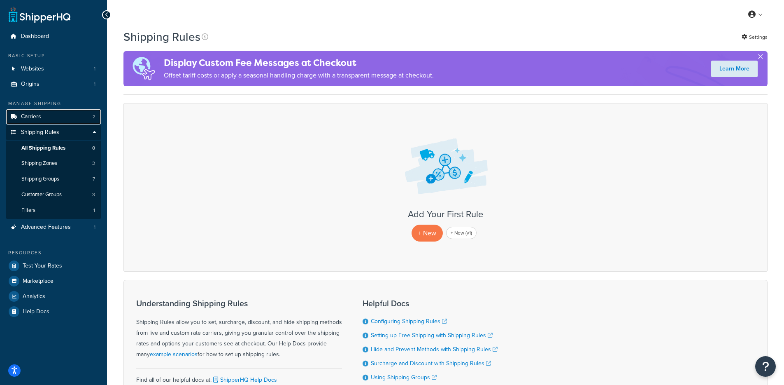
click at [67, 119] on link "Carriers 2" at bounding box center [53, 116] width 95 height 15
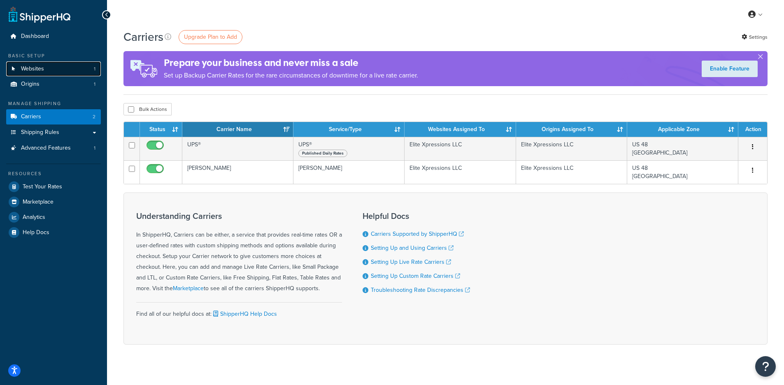
click at [45, 74] on link "Websites 1" at bounding box center [53, 68] width 95 height 15
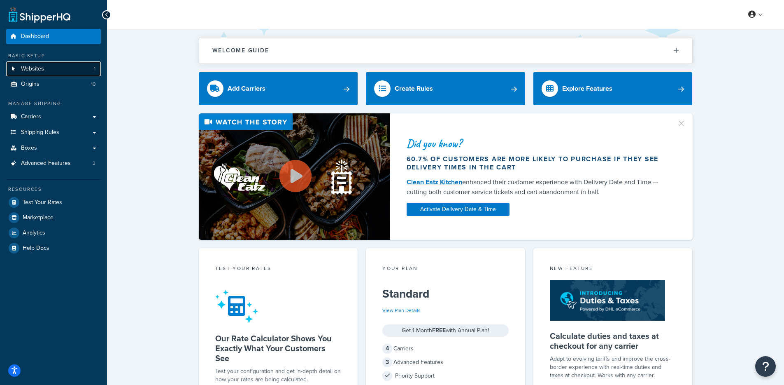
click at [44, 63] on link "Websites 1" at bounding box center [53, 68] width 95 height 15
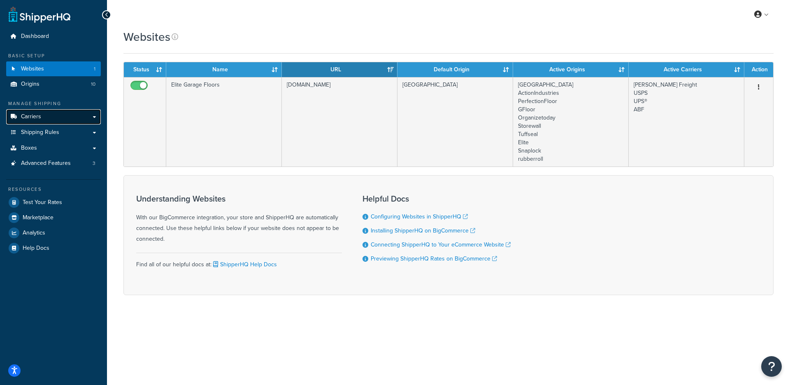
click at [56, 121] on link "Carriers" at bounding box center [53, 116] width 95 height 15
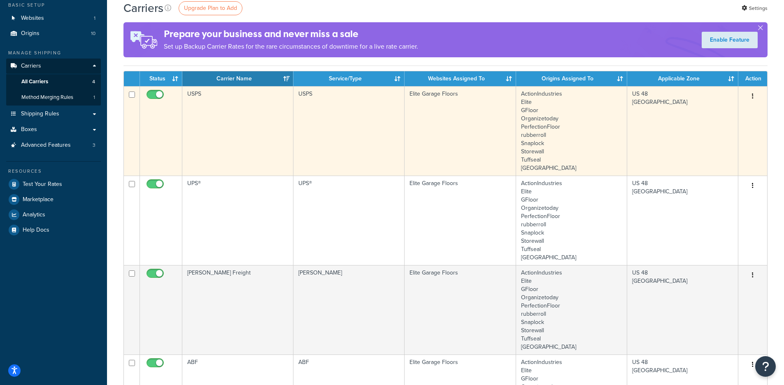
scroll to position [61, 0]
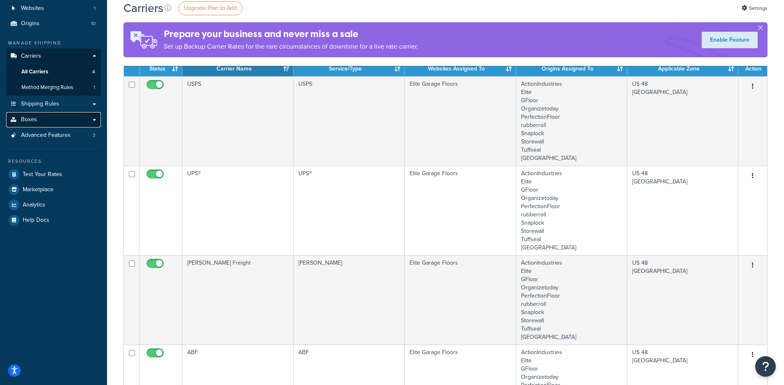
click at [35, 117] on span "Boxes" at bounding box center [29, 119] width 16 height 7
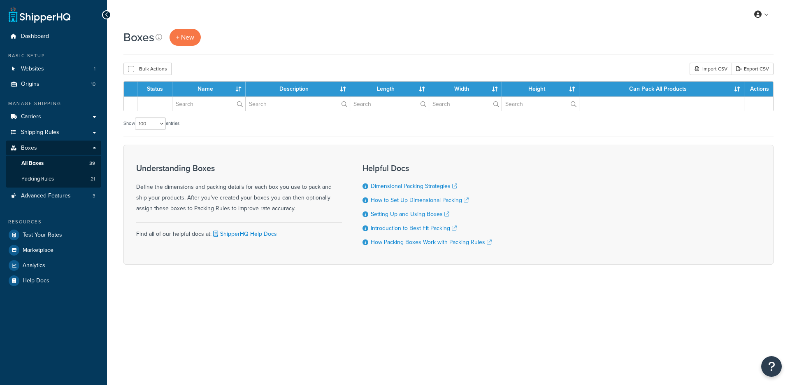
select select "100"
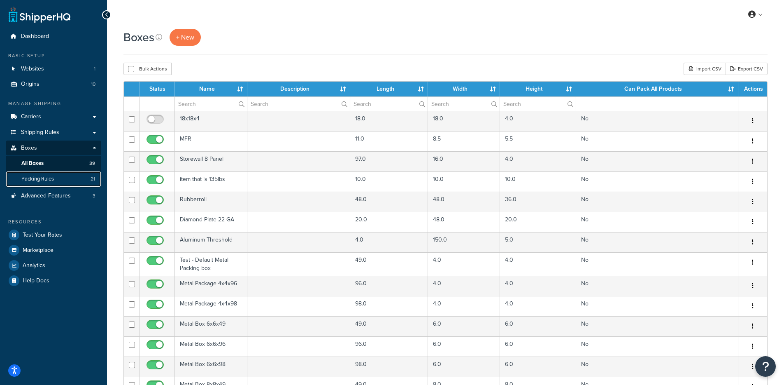
click at [53, 177] on span "Packing Rules" at bounding box center [37, 178] width 33 height 7
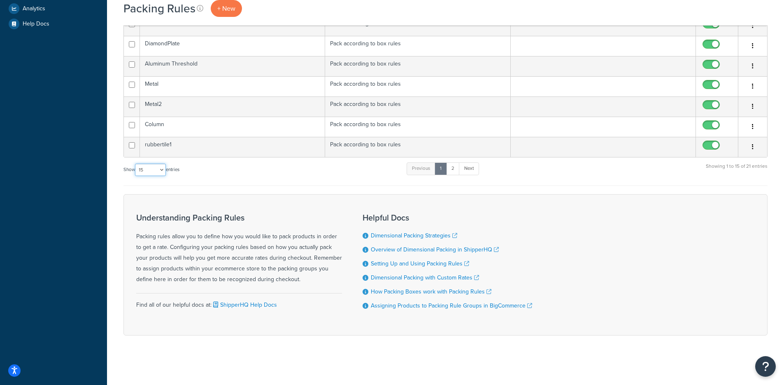
click at [143, 170] on select "10 15 25 50 100" at bounding box center [150, 169] width 31 height 12
select select "100"
click at [136, 176] on select "10 15 25 50 100" at bounding box center [150, 169] width 31 height 12
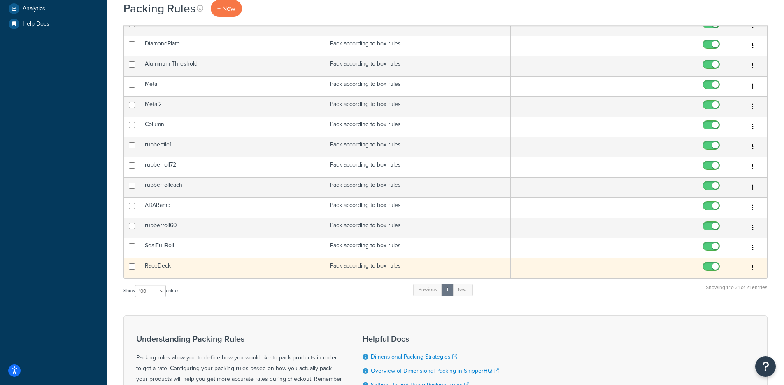
click at [196, 270] on td "RaceDeck" at bounding box center [232, 268] width 185 height 20
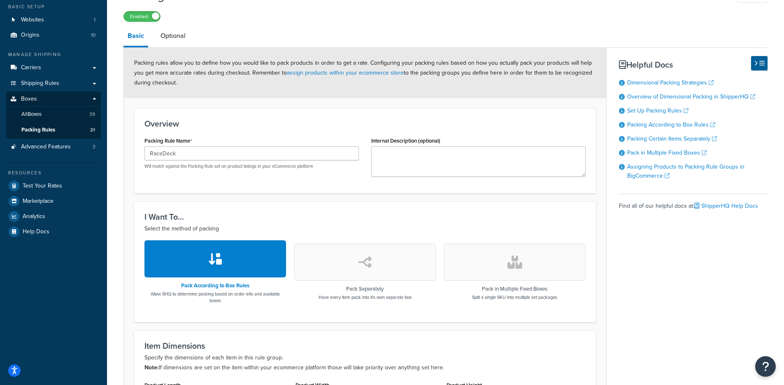
scroll to position [252, 0]
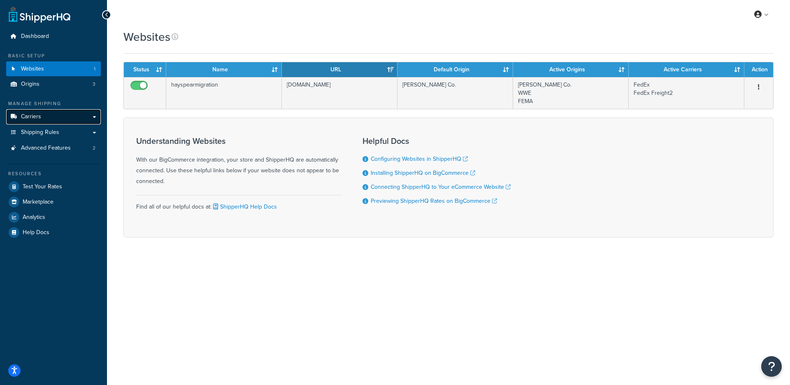
click at [47, 117] on link "Carriers" at bounding box center [53, 116] width 95 height 15
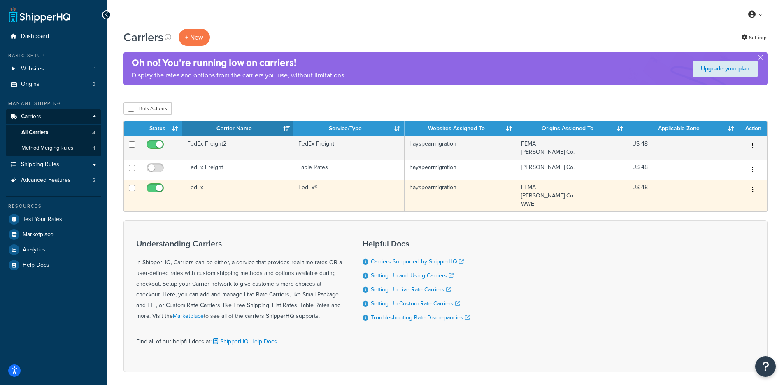
click at [229, 201] on td "FedEx" at bounding box center [237, 195] width 111 height 32
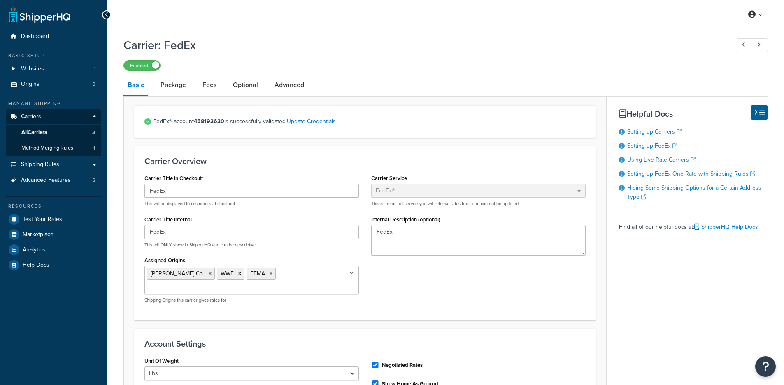
select select "fedEx"
select select "REGULAR_PICKUP"
select select "YOUR_PACKAGING"
click at [175, 84] on link "Package" at bounding box center [173, 85] width 34 height 20
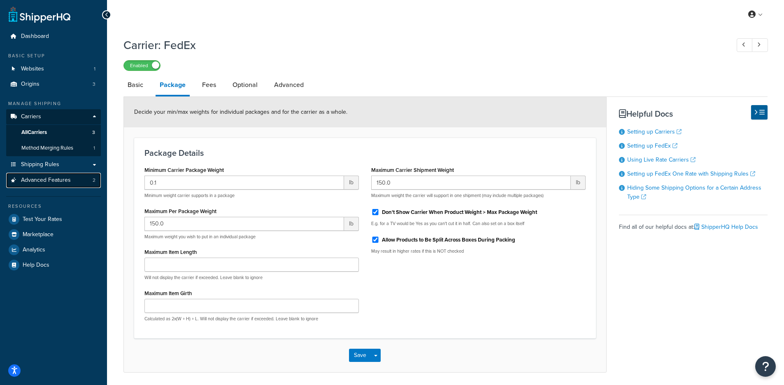
click at [58, 184] on link "Advanced Features 2" at bounding box center [53, 179] width 95 height 15
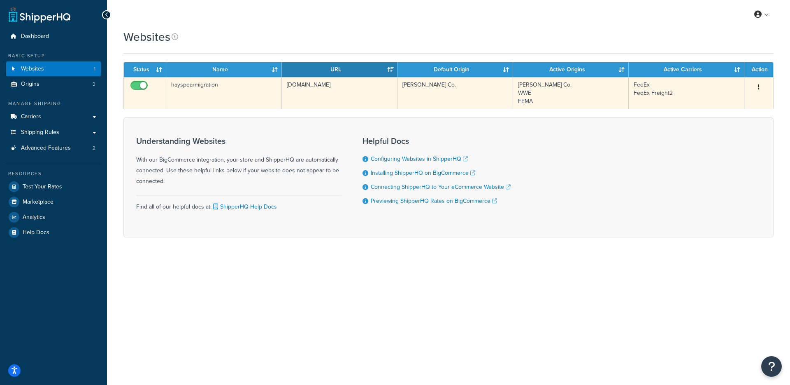
click at [265, 103] on td "hayspearmigration" at bounding box center [224, 93] width 116 height 32
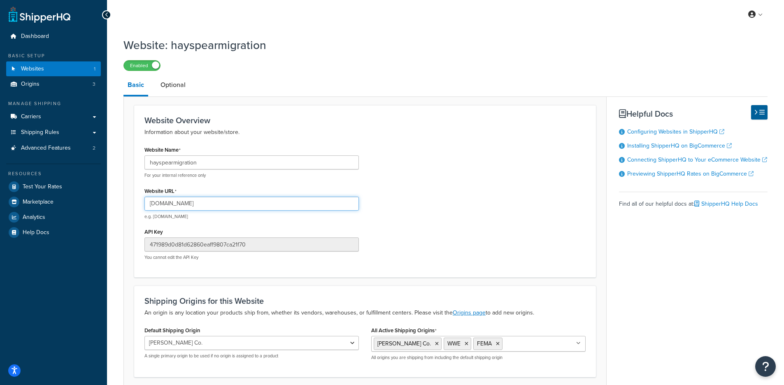
drag, startPoint x: 283, startPoint y: 207, endPoint x: 128, endPoint y: 204, distance: 155.2
click at [128, 204] on form "Website Overview Information about your website/store. Website Name hayspearmig…" at bounding box center [365, 257] width 482 height 305
click at [36, 215] on span "Analytics" at bounding box center [34, 217] width 23 height 7
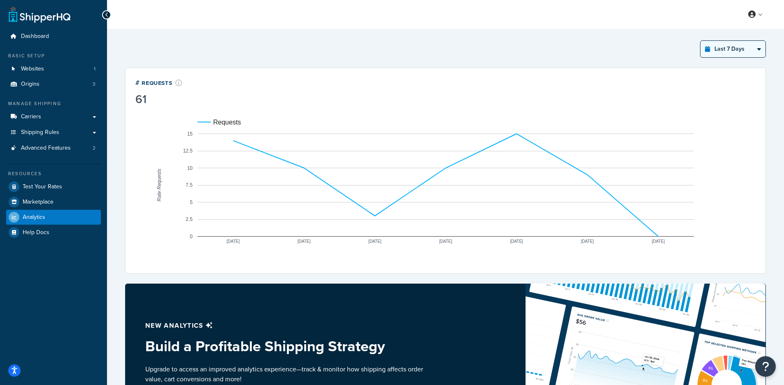
click at [747, 51] on select "Last 24 Hours Last 7 Days Last 30 Days Last 3 Months Last 6 Months Last 12 Mont…" at bounding box center [733, 49] width 65 height 16
select select "last_6_months"
click at [701, 41] on select "Last 24 Hours Last 7 Days Last 30 Days Last 3 Months Last 6 Months Last 12 Mont…" at bounding box center [733, 49] width 65 height 16
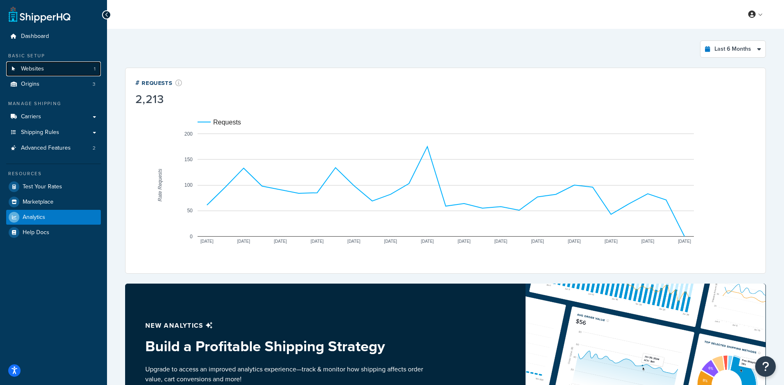
click at [57, 69] on link "Websites 1" at bounding box center [53, 68] width 95 height 15
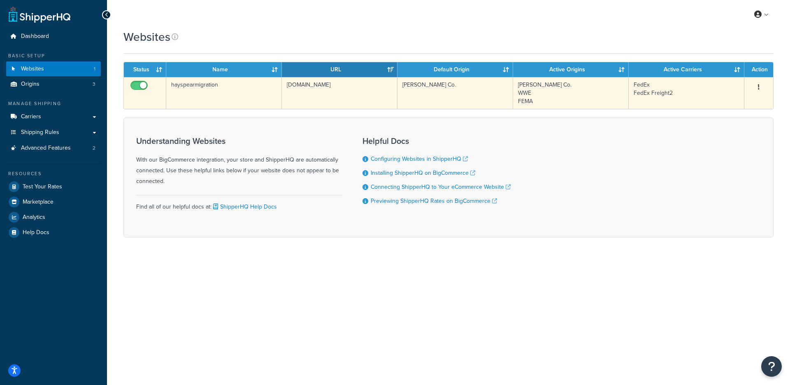
click at [235, 91] on td "hayspearmigration" at bounding box center [224, 93] width 116 height 32
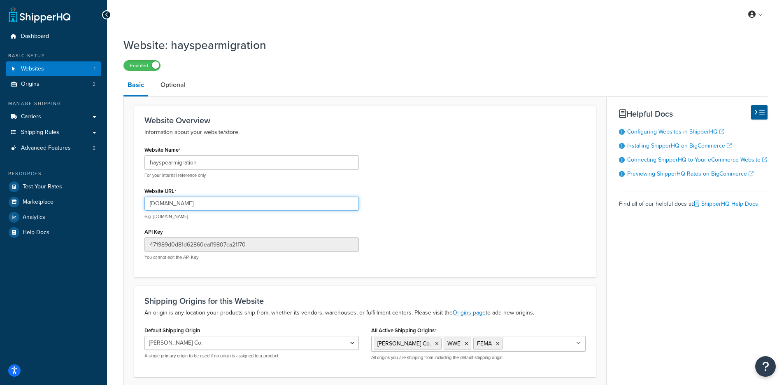
drag, startPoint x: 181, startPoint y: 208, endPoint x: 117, endPoint y: 207, distance: 64.6
click at [117, 207] on div "Website: hayspearmigration Enabled Basic Optional Website Overview Information …" at bounding box center [445, 232] width 677 height 398
